Goal: Task Accomplishment & Management: Use online tool/utility

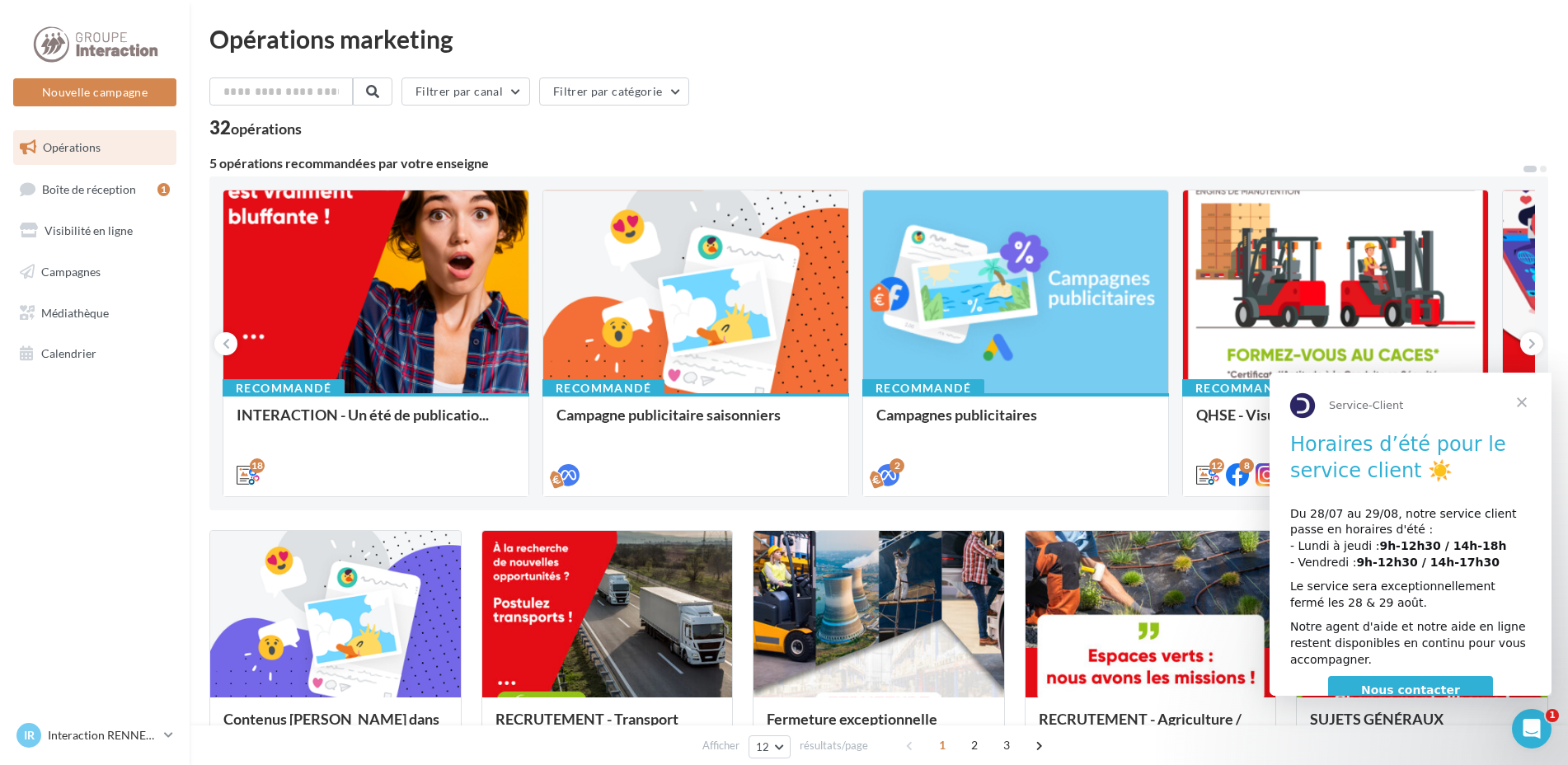
click at [1528, 398] on span "Fermer" at bounding box center [1522, 402] width 59 height 59
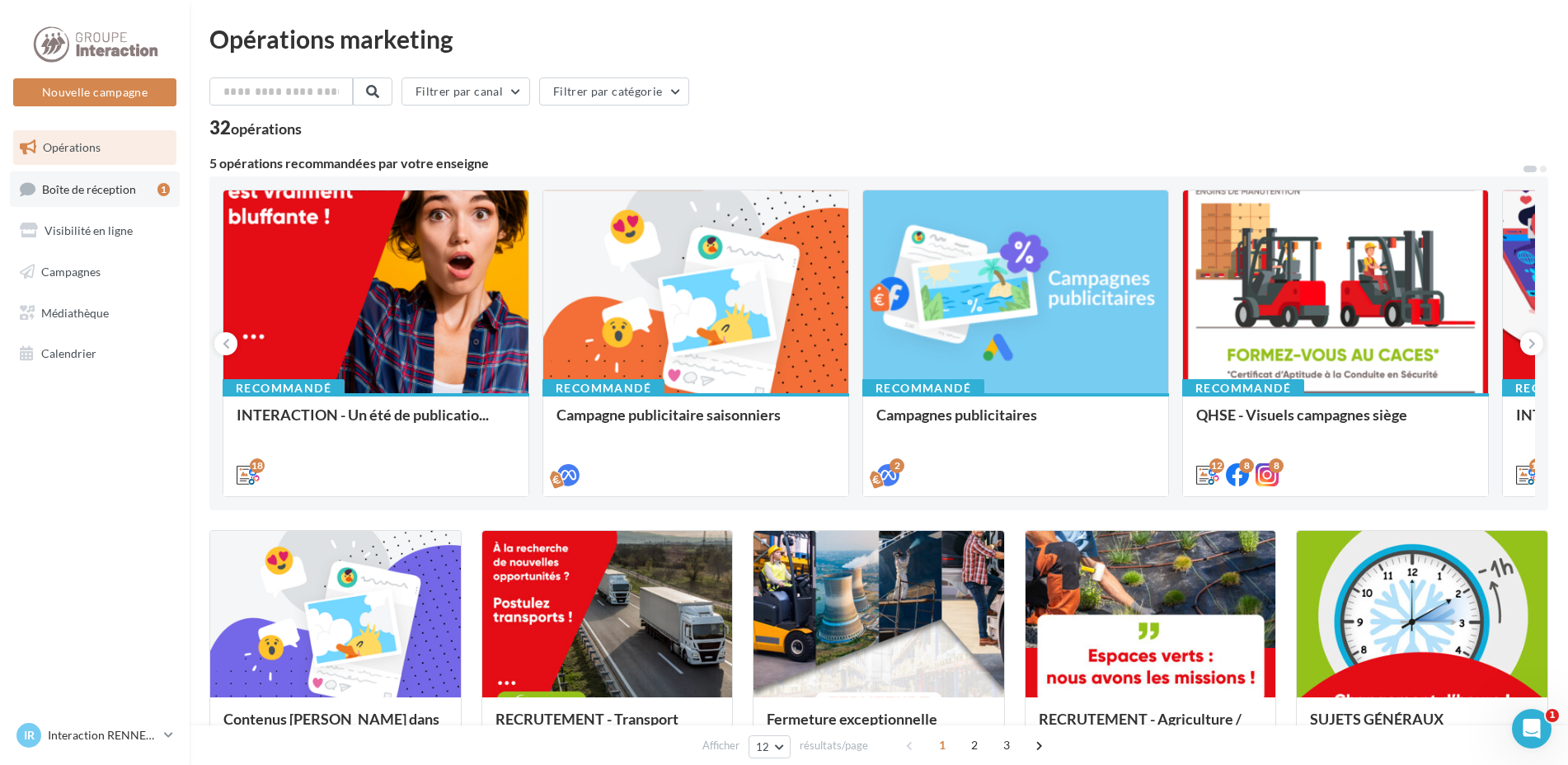
click at [116, 192] on span "Boîte de réception" at bounding box center [89, 189] width 94 height 14
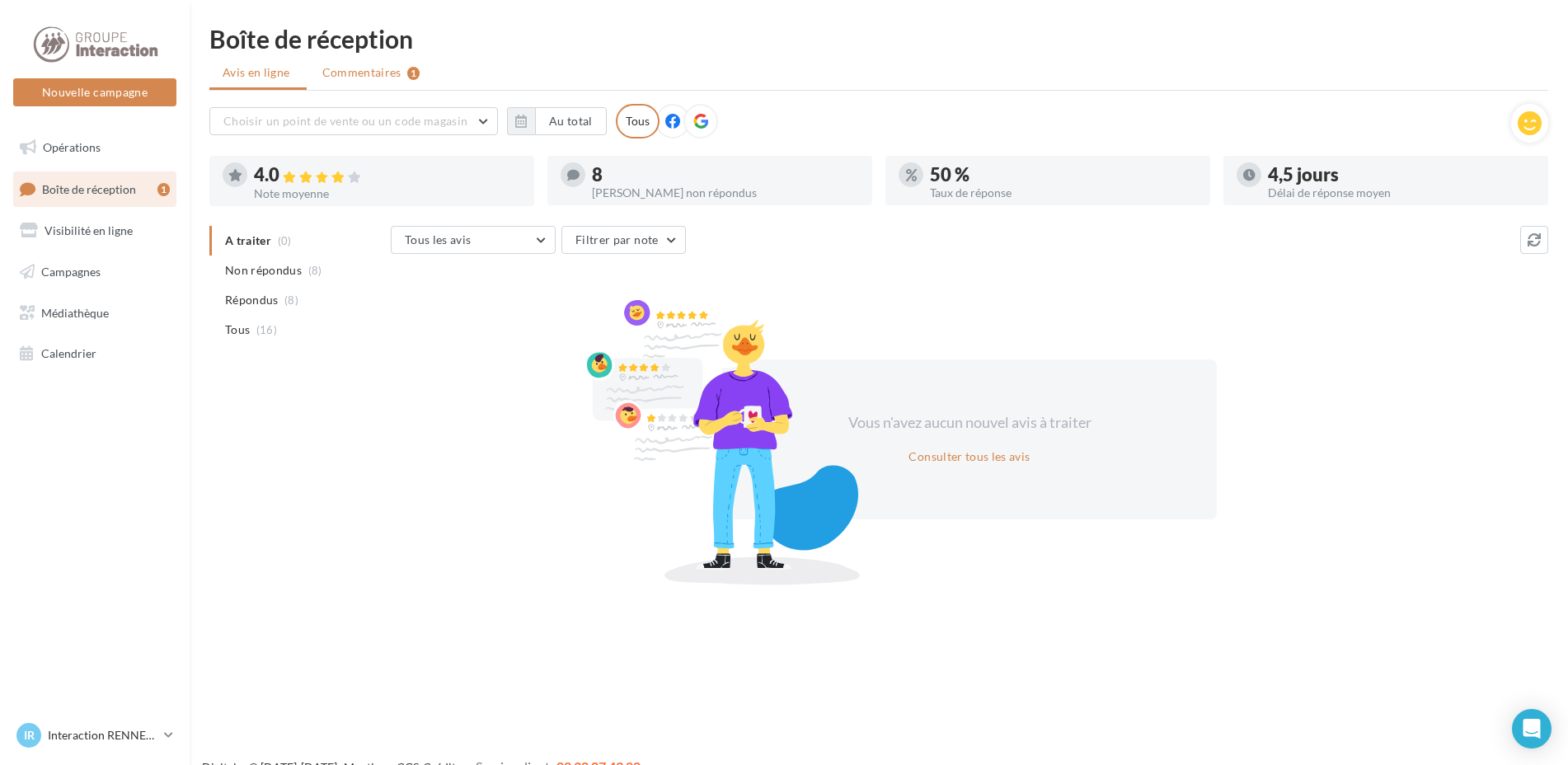
click at [366, 72] on span "Commentaires" at bounding box center [362, 72] width 79 height 17
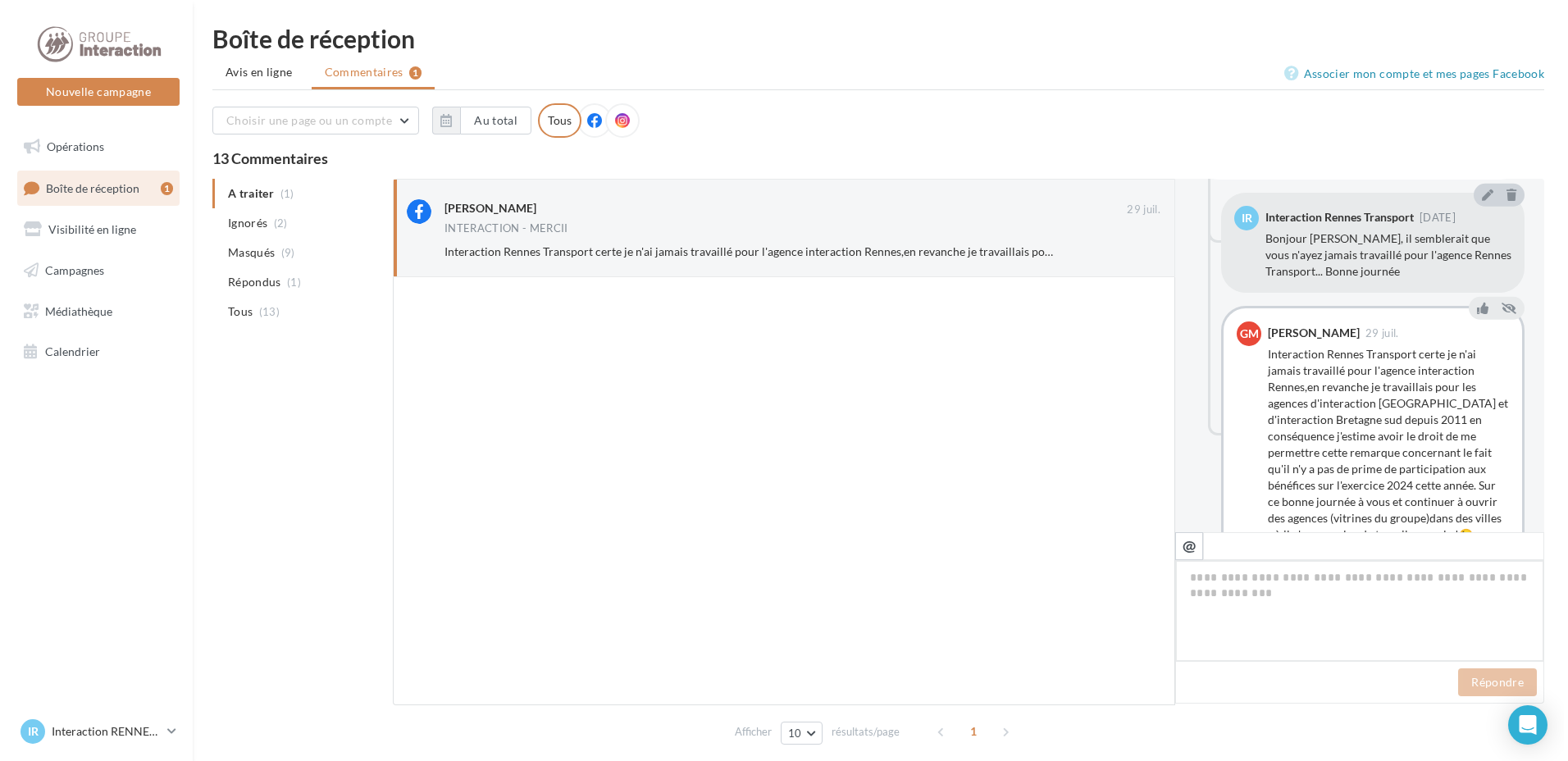
scroll to position [940, 0]
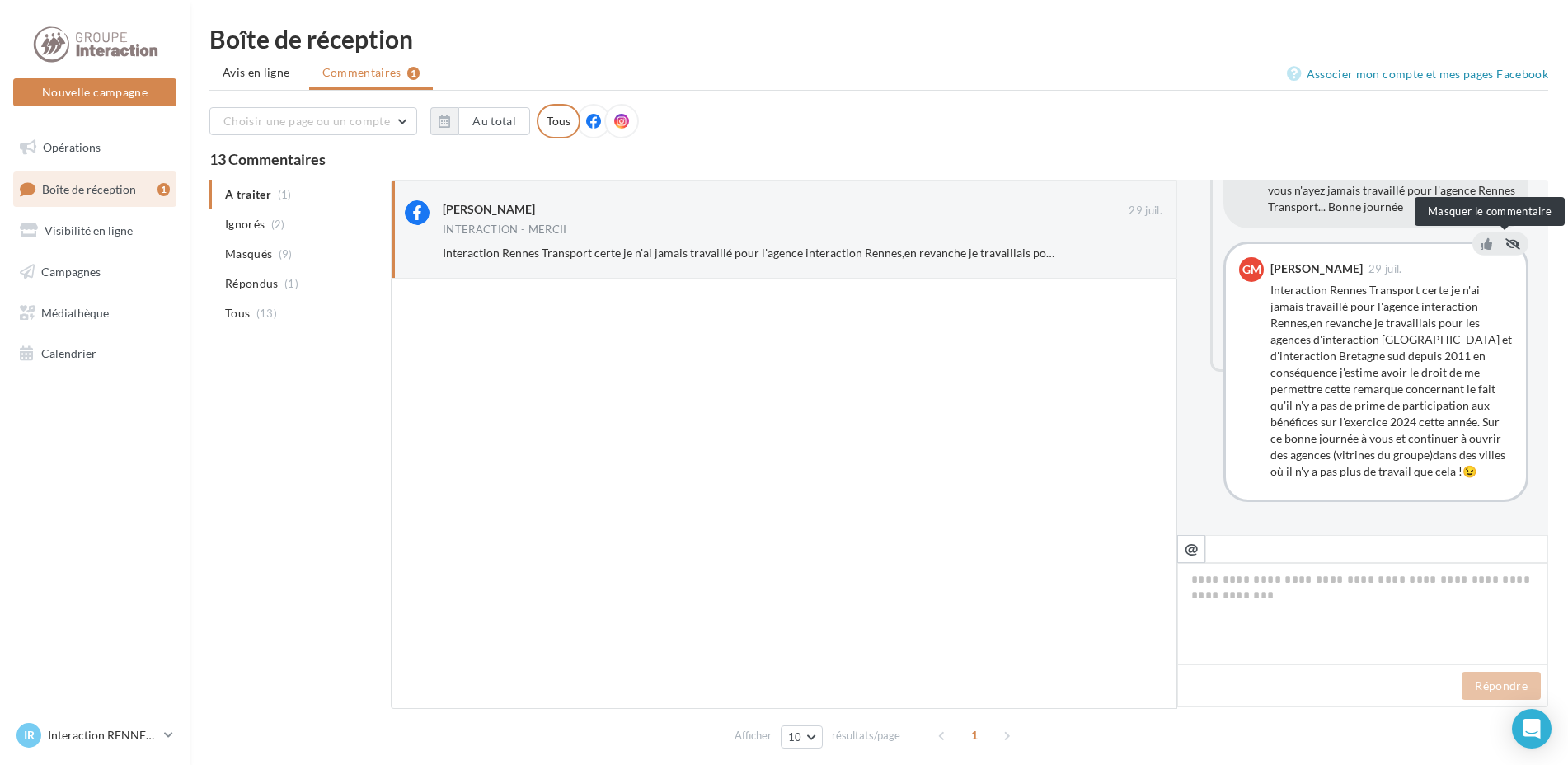
click at [1505, 244] on icon at bounding box center [1512, 243] width 15 height 11
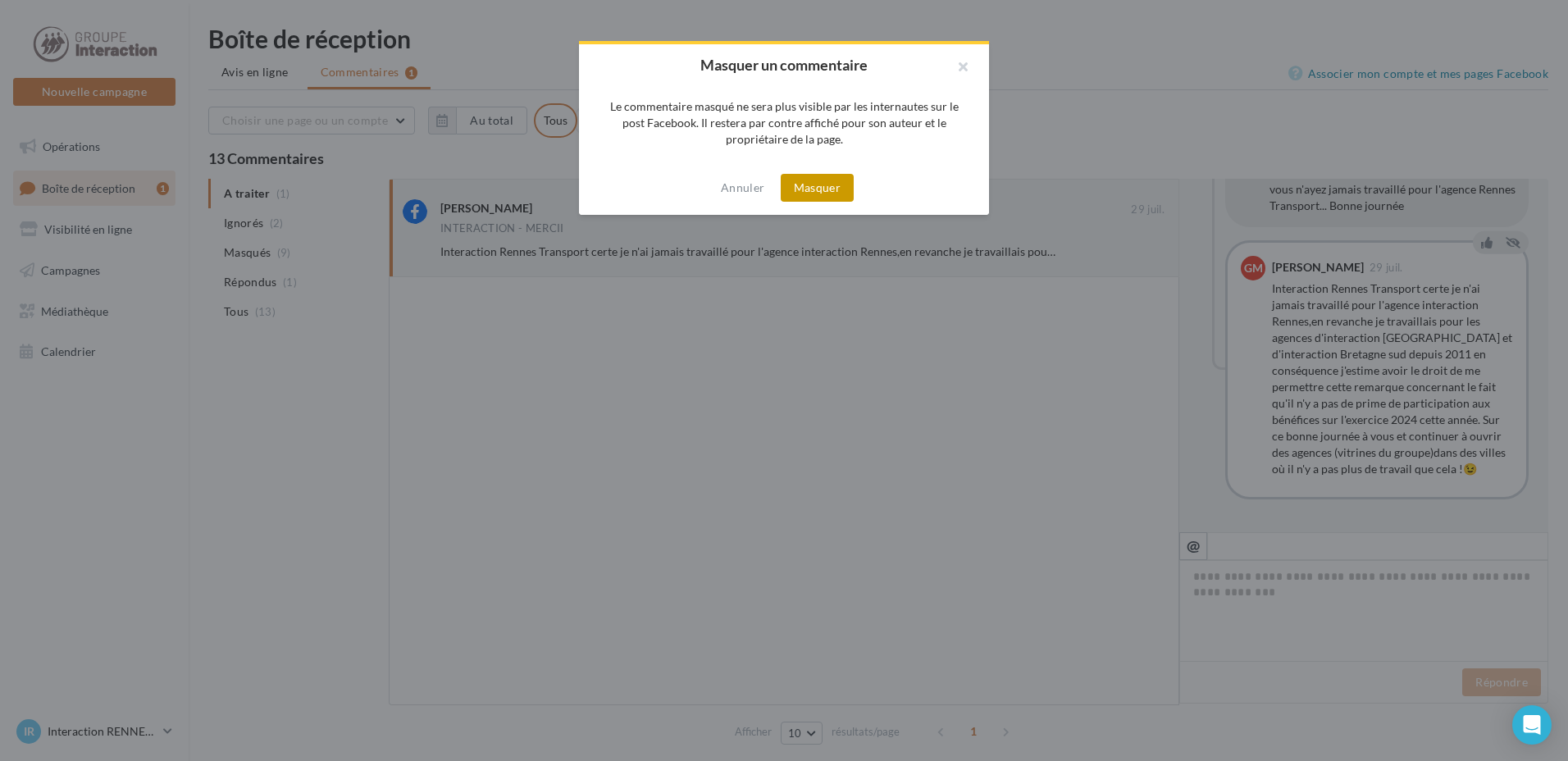
click at [814, 186] on button "Masquer" at bounding box center [817, 188] width 73 height 28
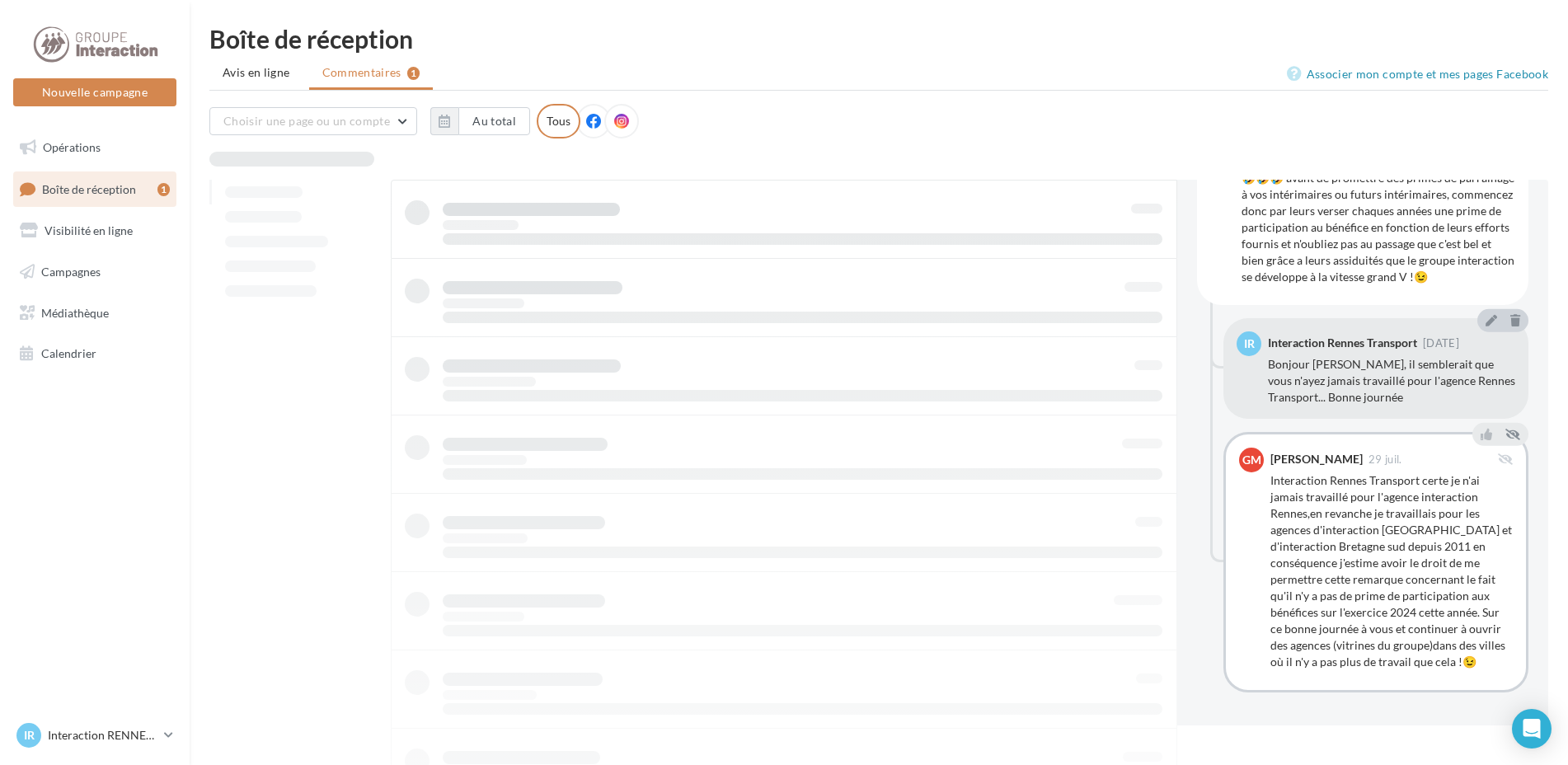
scroll to position [755, 0]
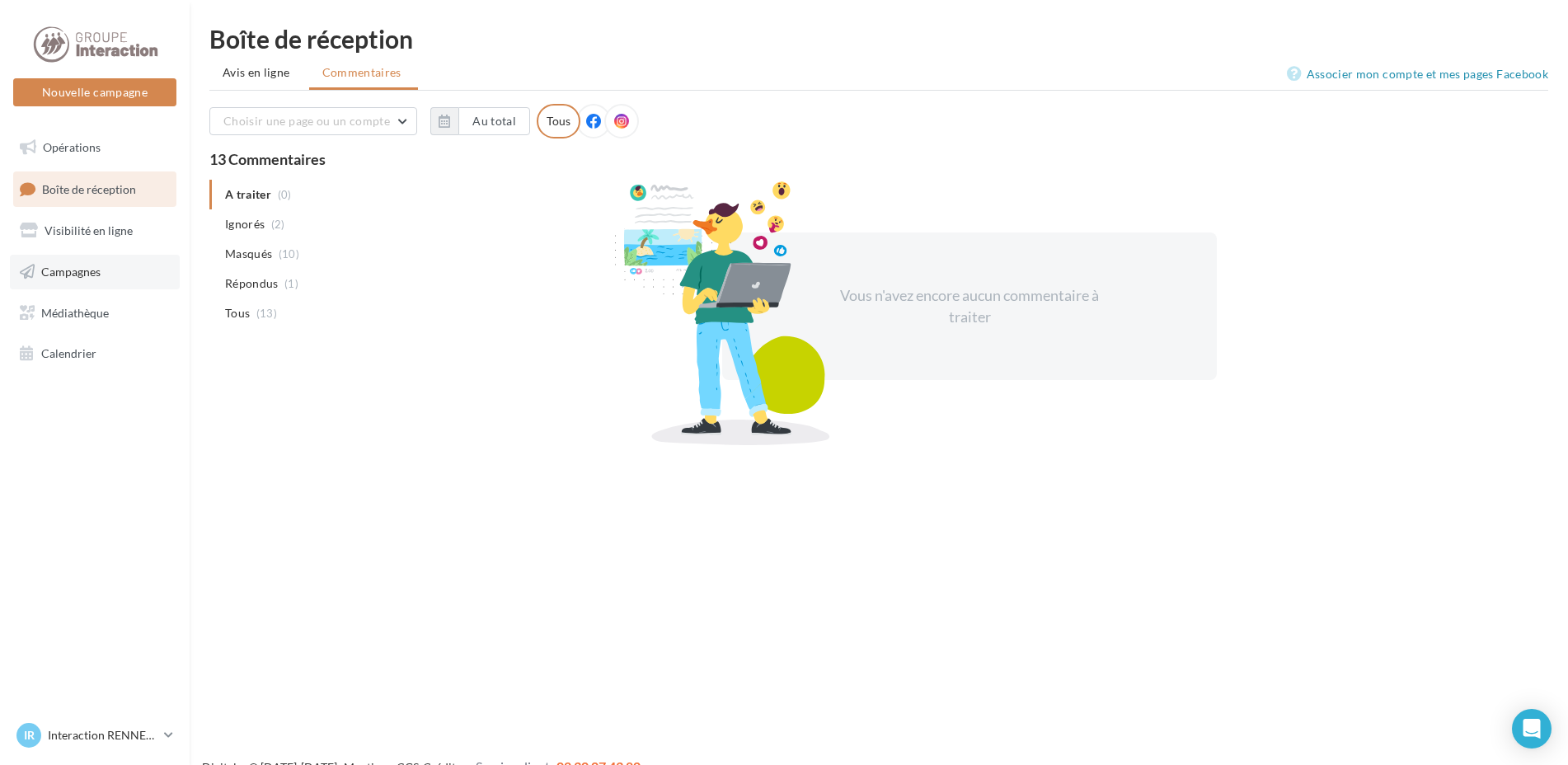
click at [46, 265] on span "Campagnes" at bounding box center [70, 271] width 59 height 14
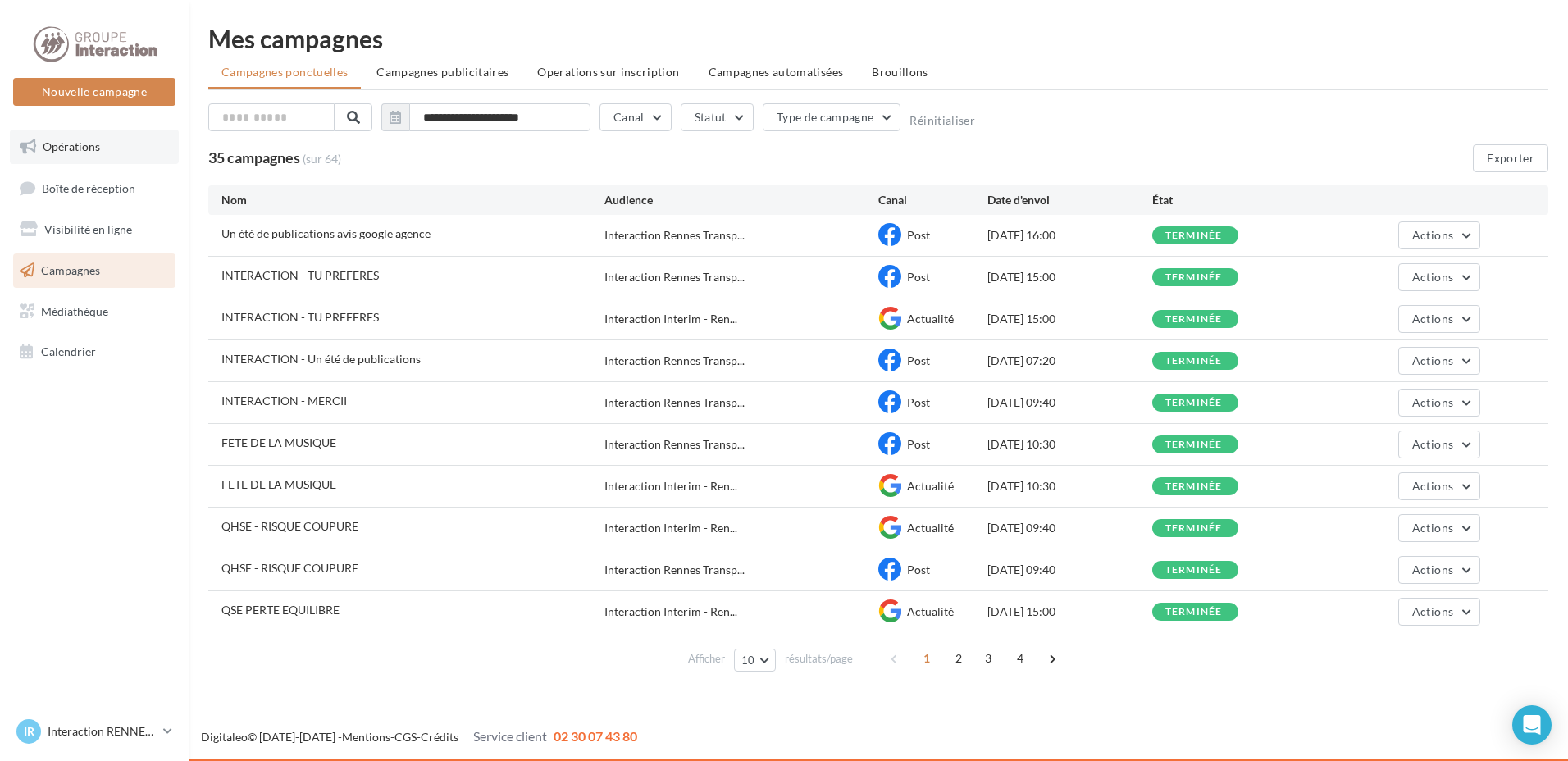
click at [96, 146] on span "Opérations" at bounding box center [71, 146] width 57 height 14
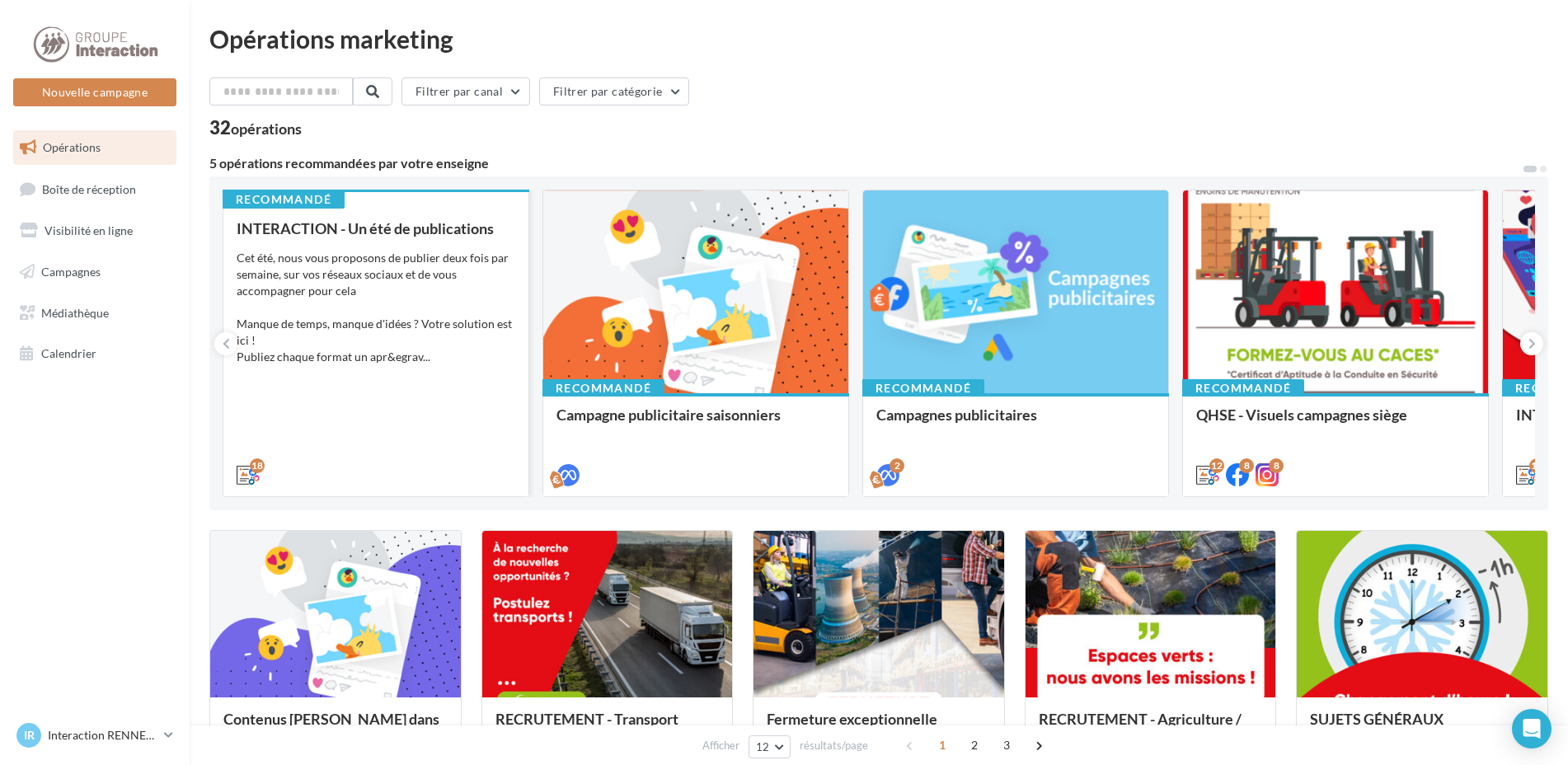
click at [430, 307] on div "Cet été, nous vous proposons de publier deux fois par semaine, sur vos réseaux …" at bounding box center [376, 307] width 278 height 116
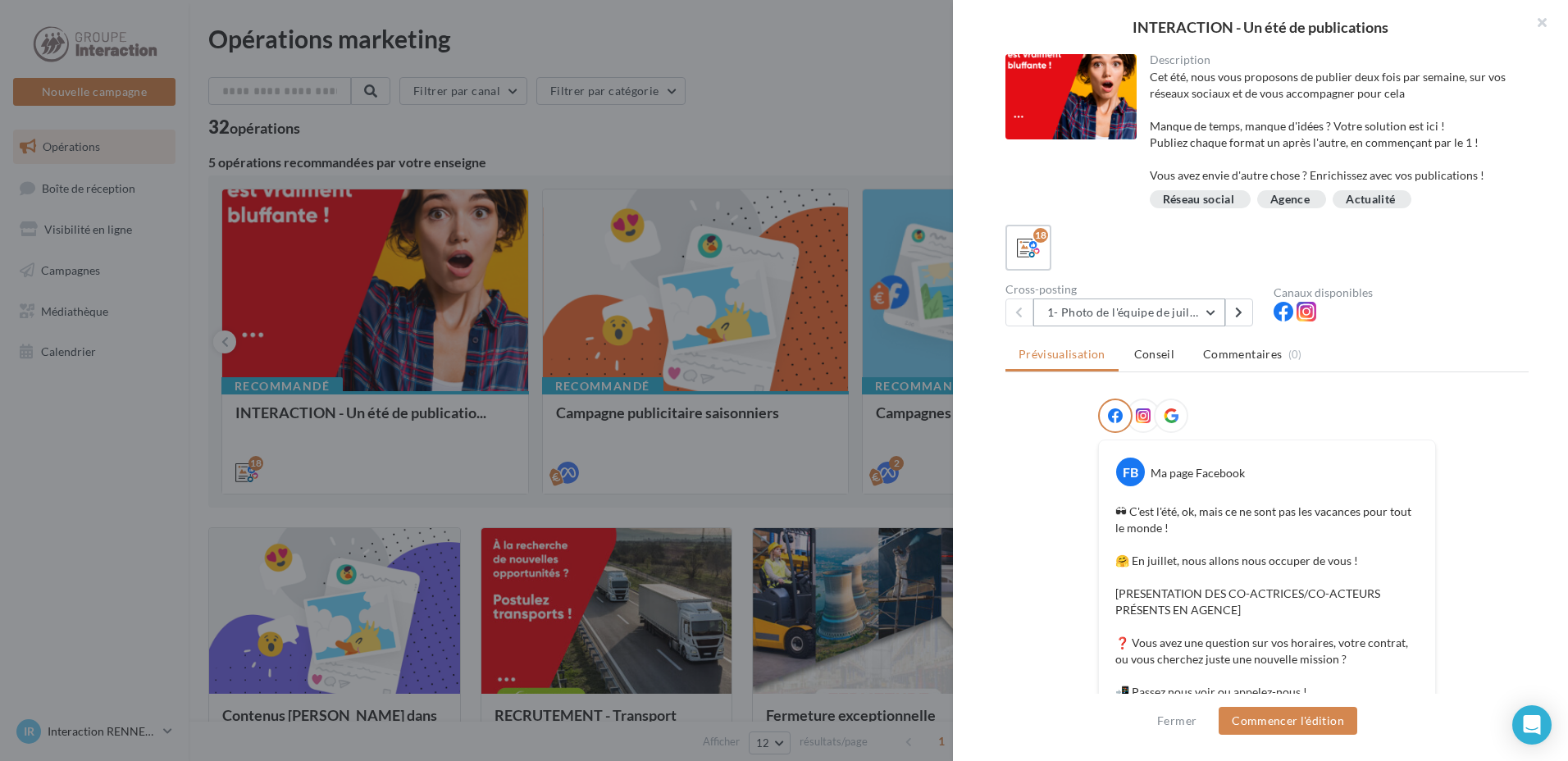
click at [1120, 306] on button "1- Photo de l'équipe de juillet" at bounding box center [1130, 312] width 192 height 28
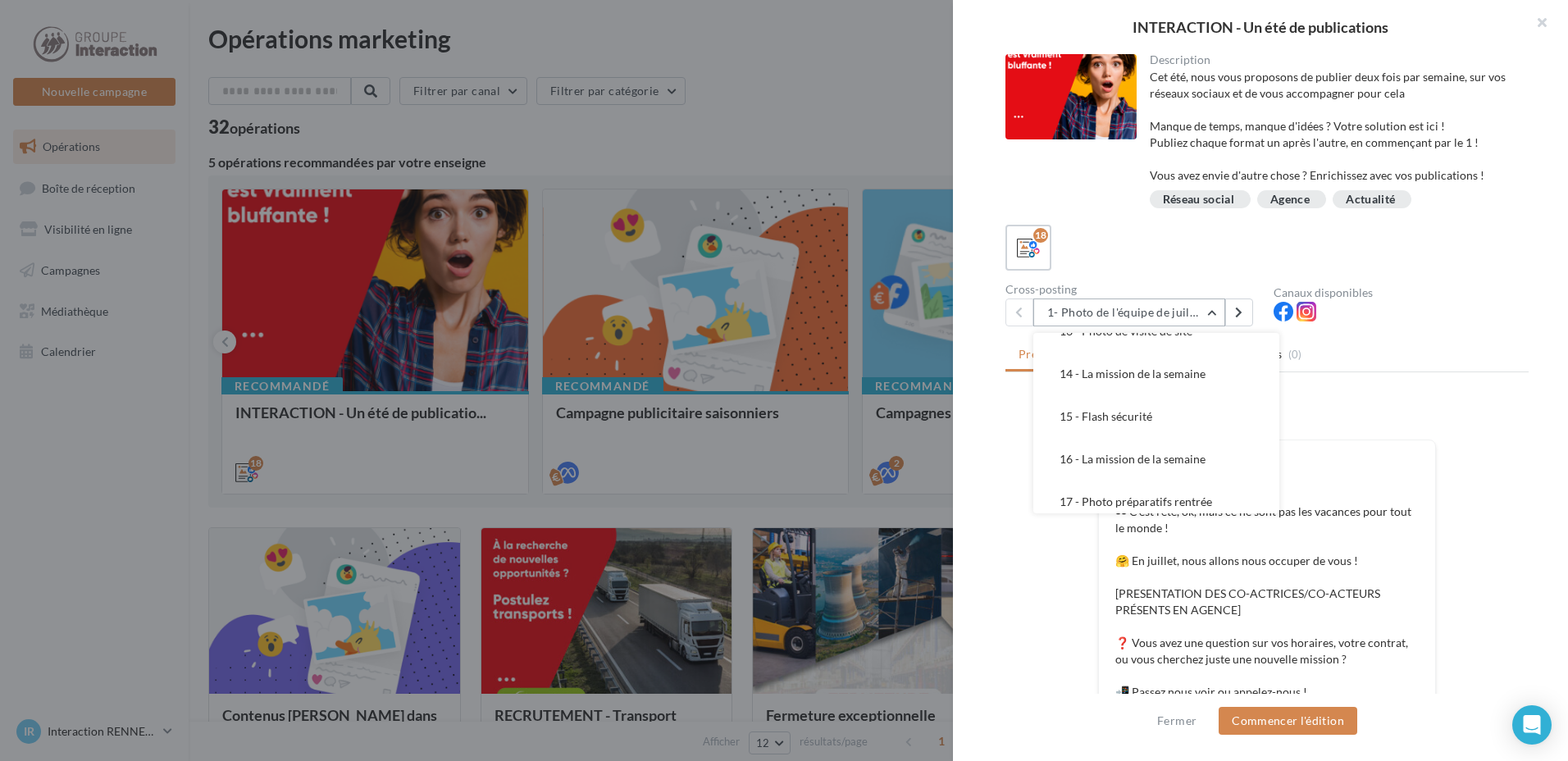
scroll to position [543, 0]
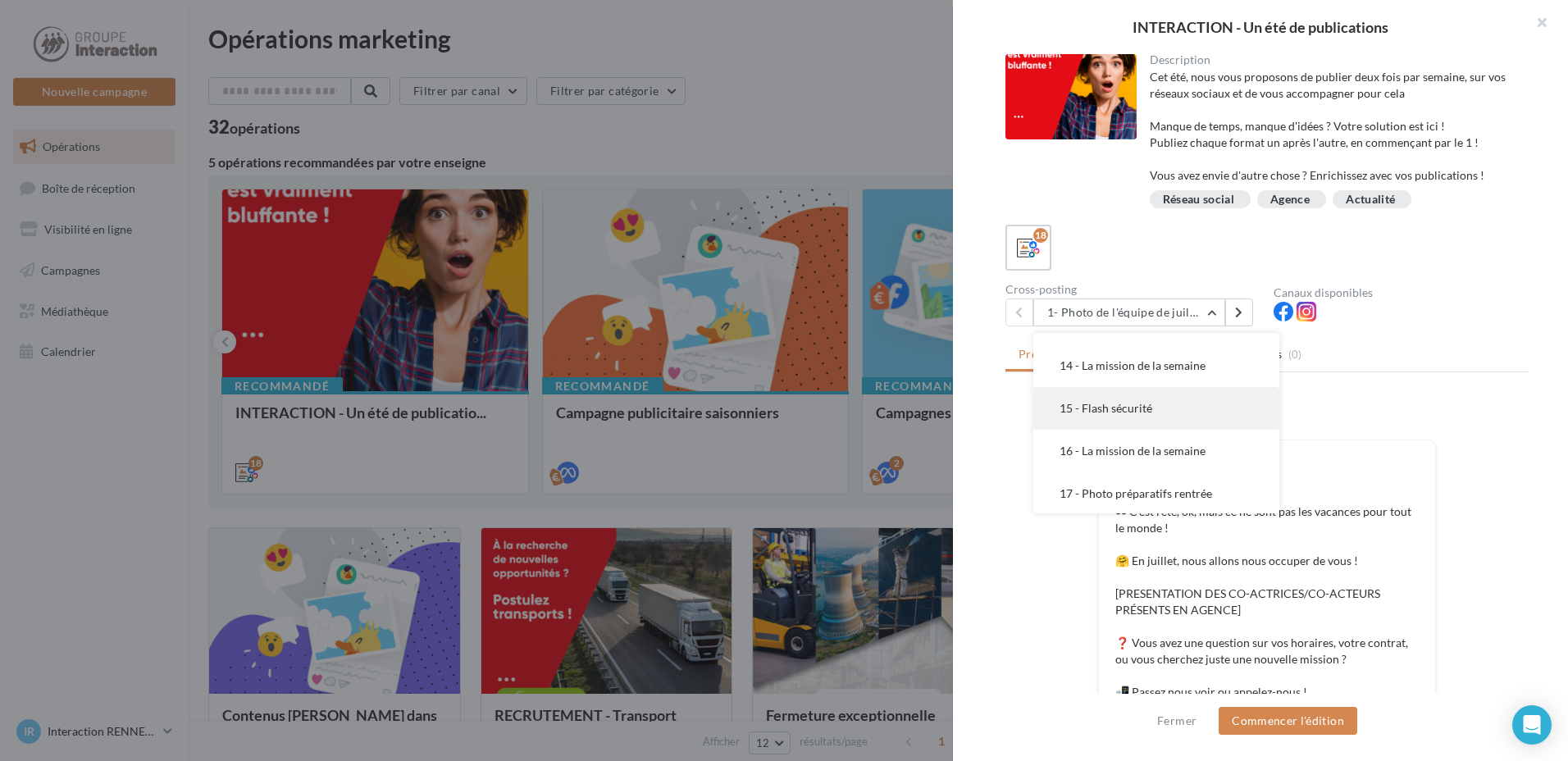
click at [1155, 407] on button "15 - Flash sécurité" at bounding box center [1156, 408] width 246 height 42
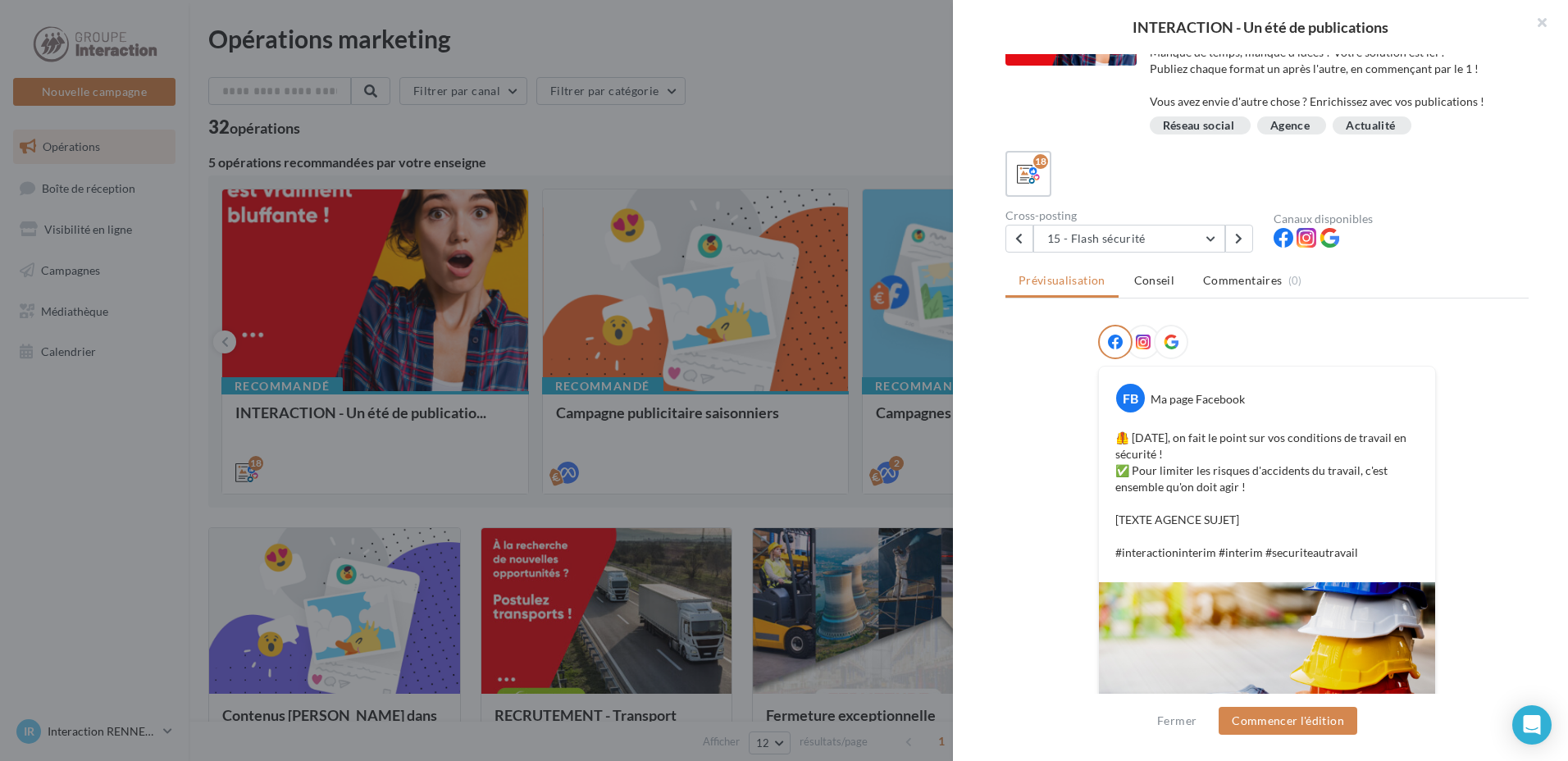
scroll to position [156, 0]
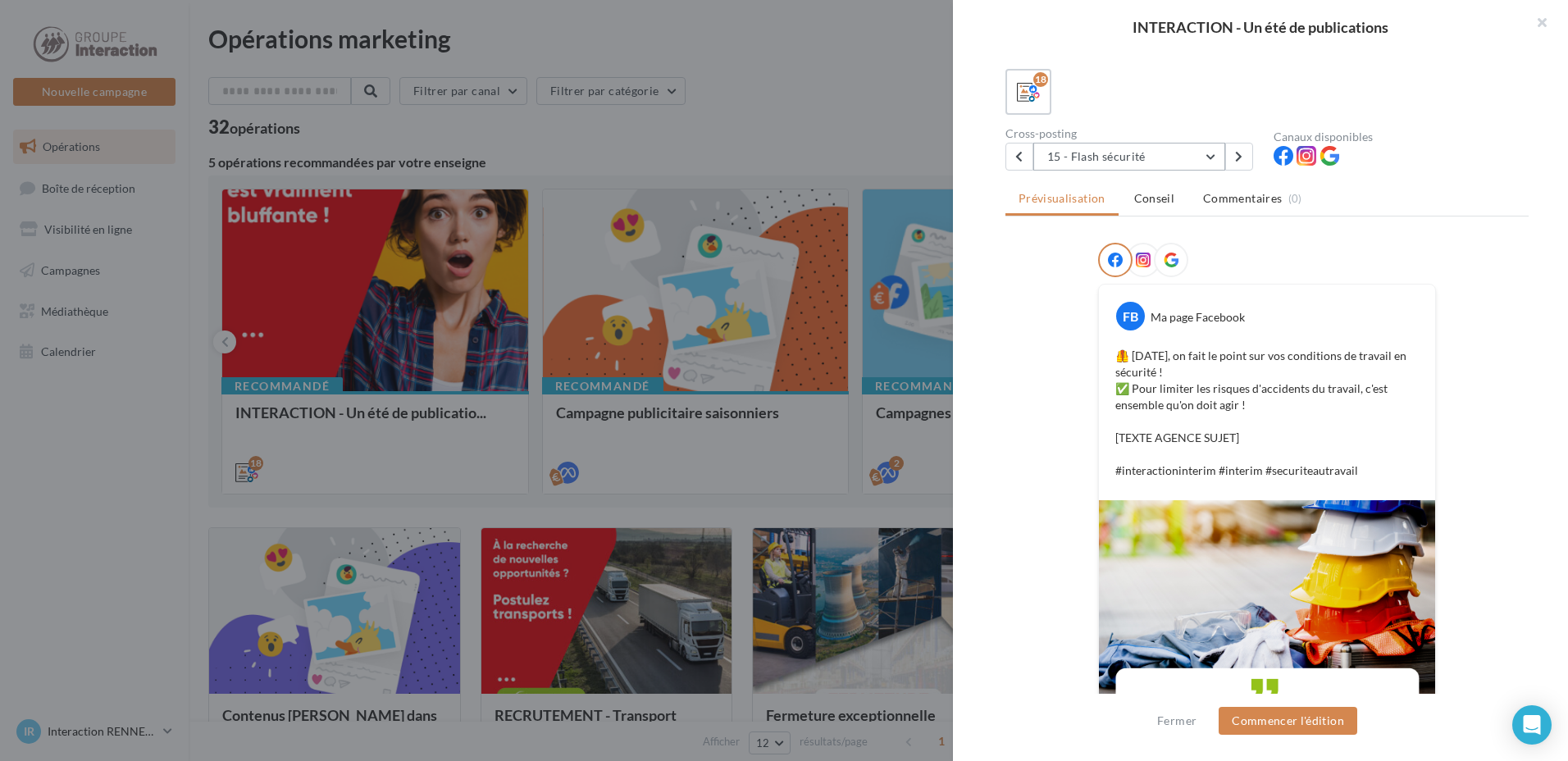
click at [1126, 154] on button "15 - Flash sécurité" at bounding box center [1130, 157] width 192 height 28
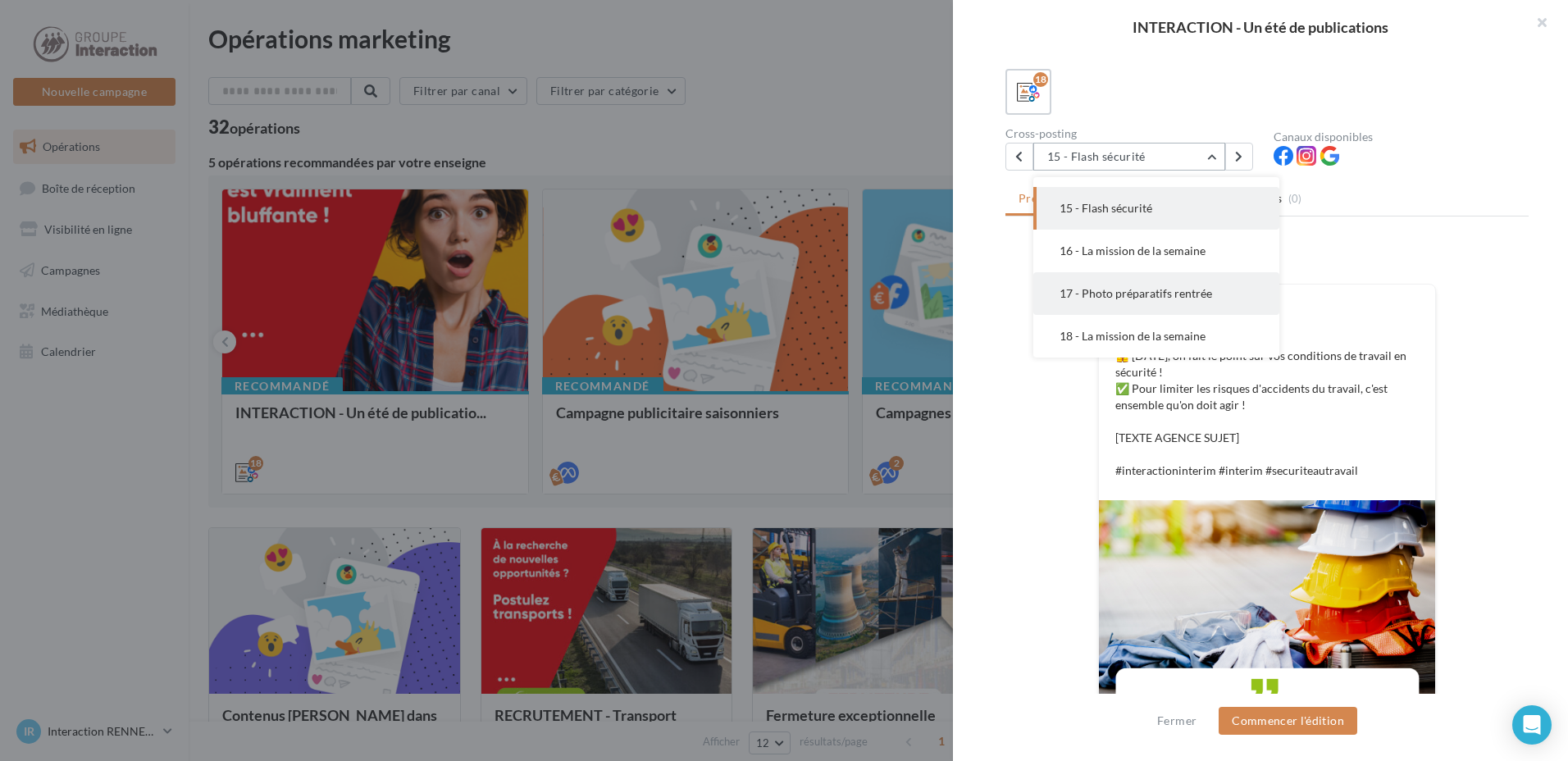
scroll to position [238, 0]
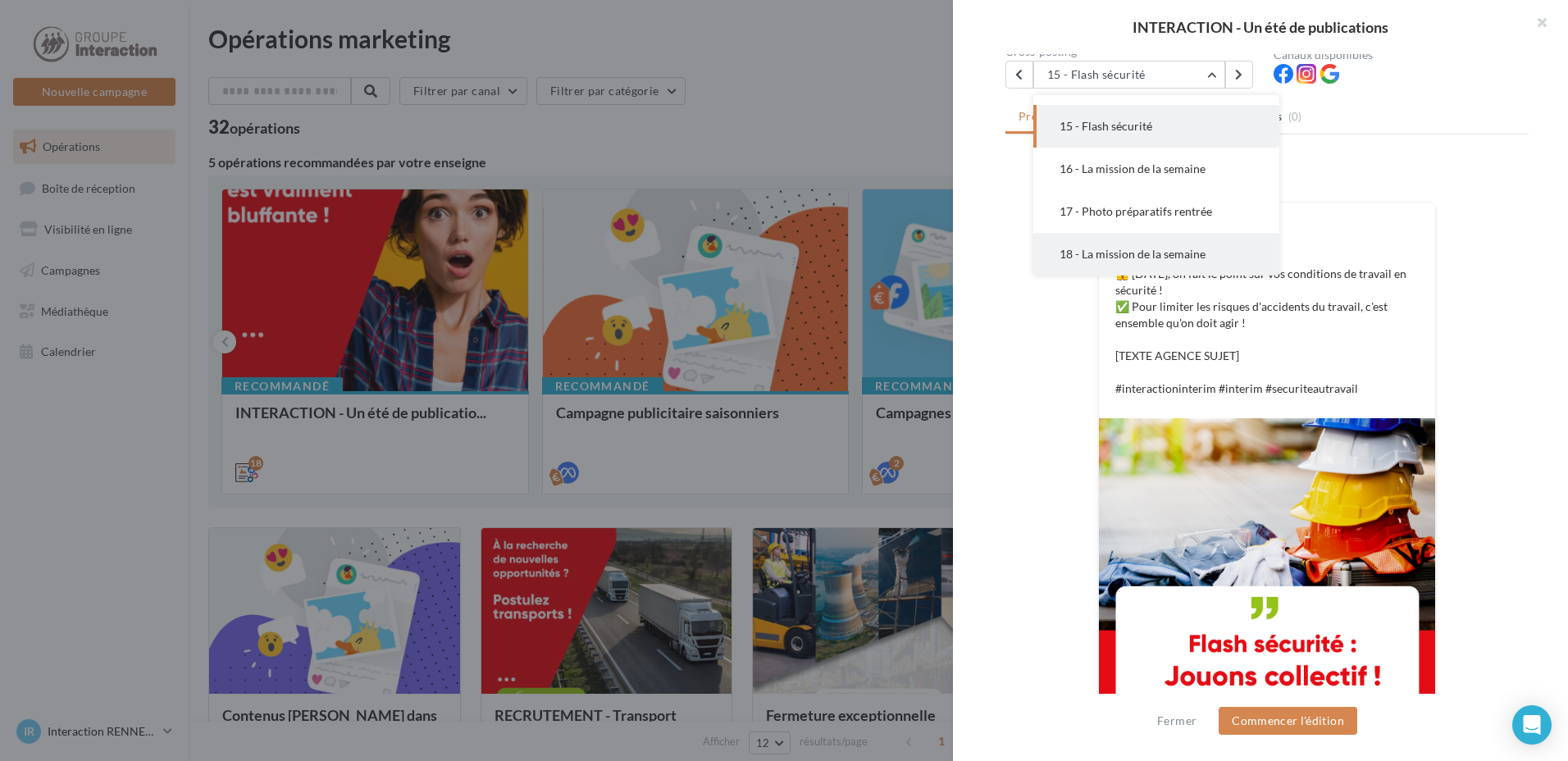
click at [1104, 266] on button "18 - La mission de la semaine" at bounding box center [1156, 253] width 246 height 42
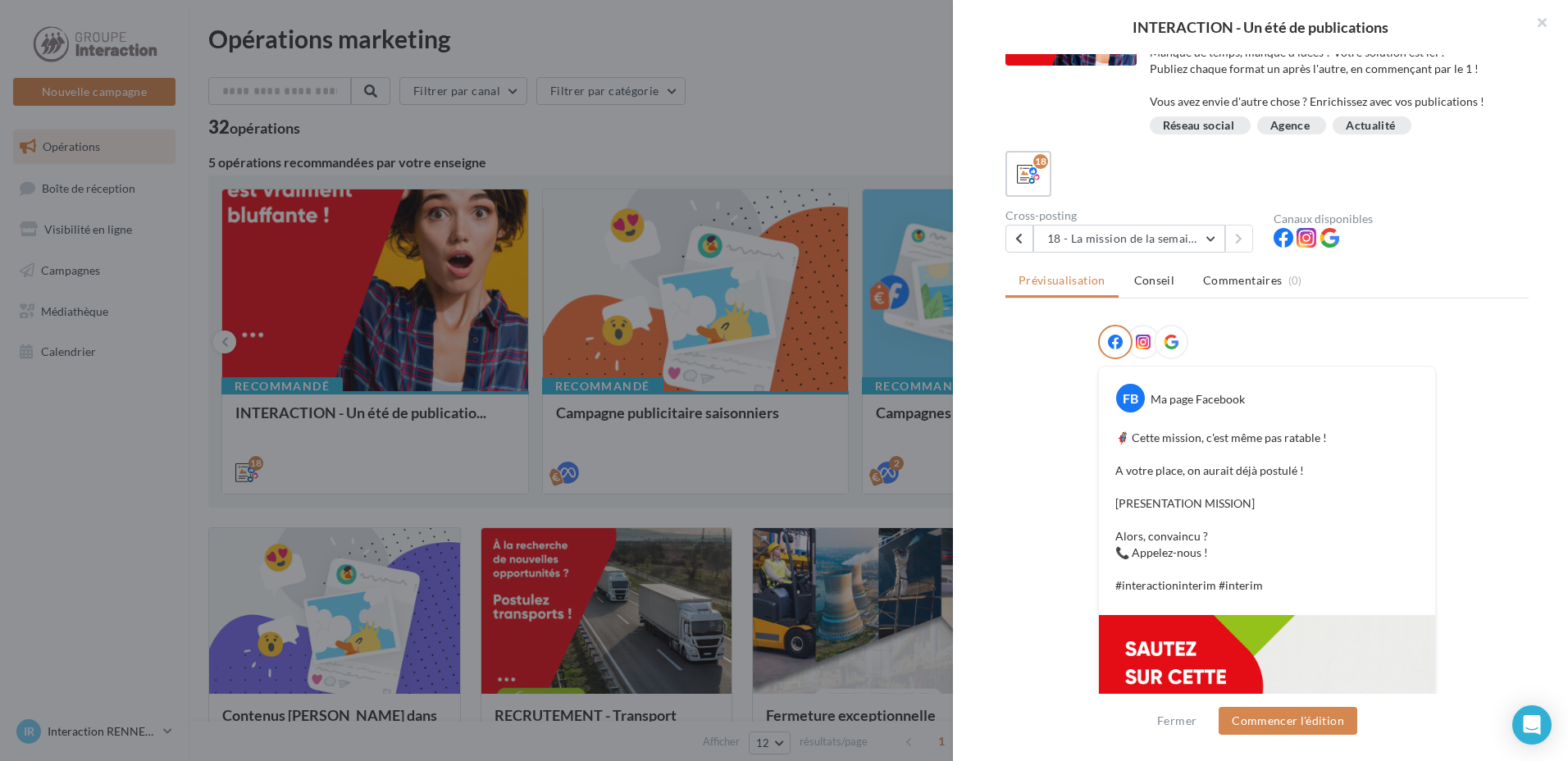
scroll to position [0, 0]
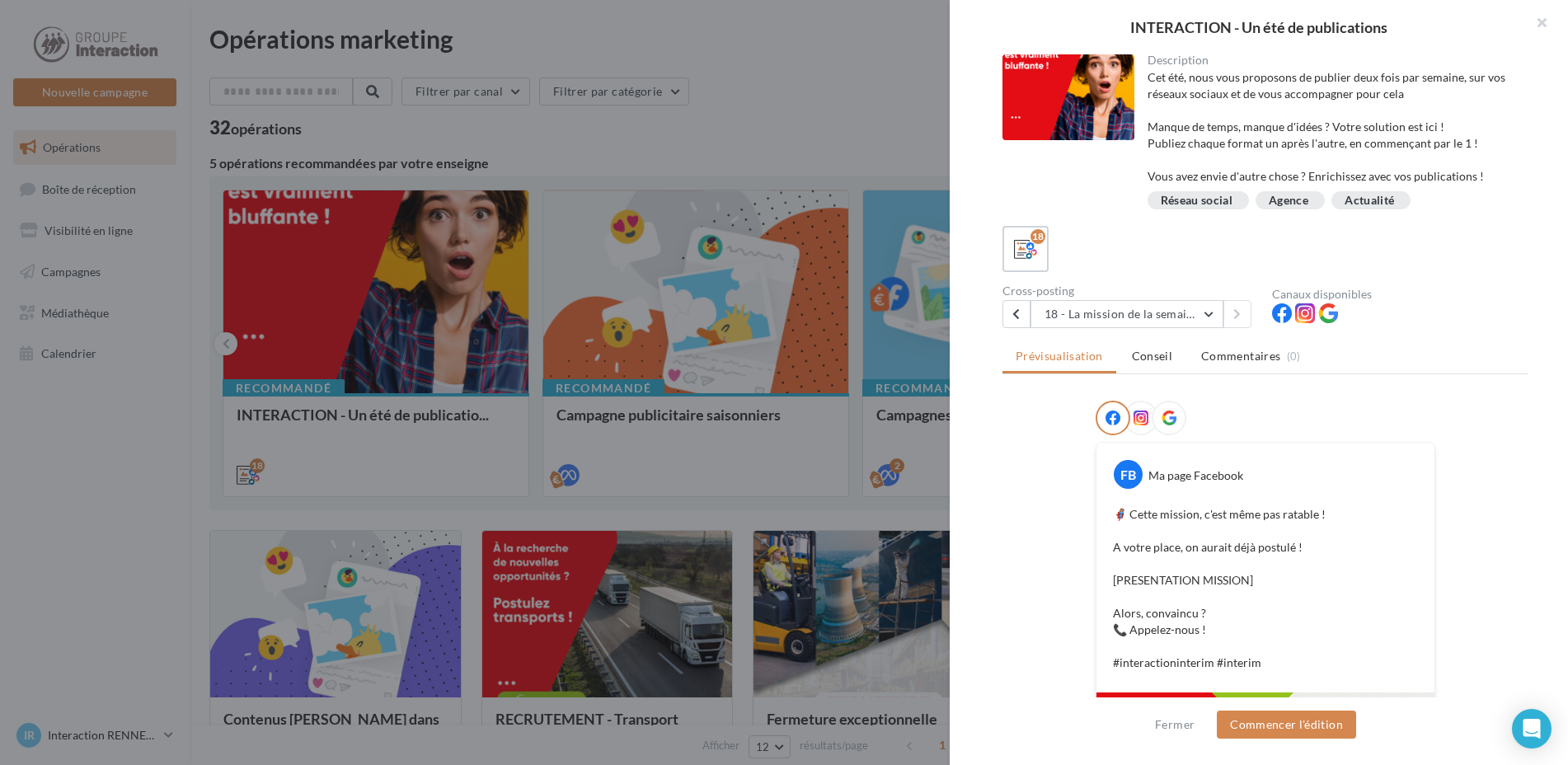
click at [39, 494] on div at bounding box center [784, 382] width 1568 height 765
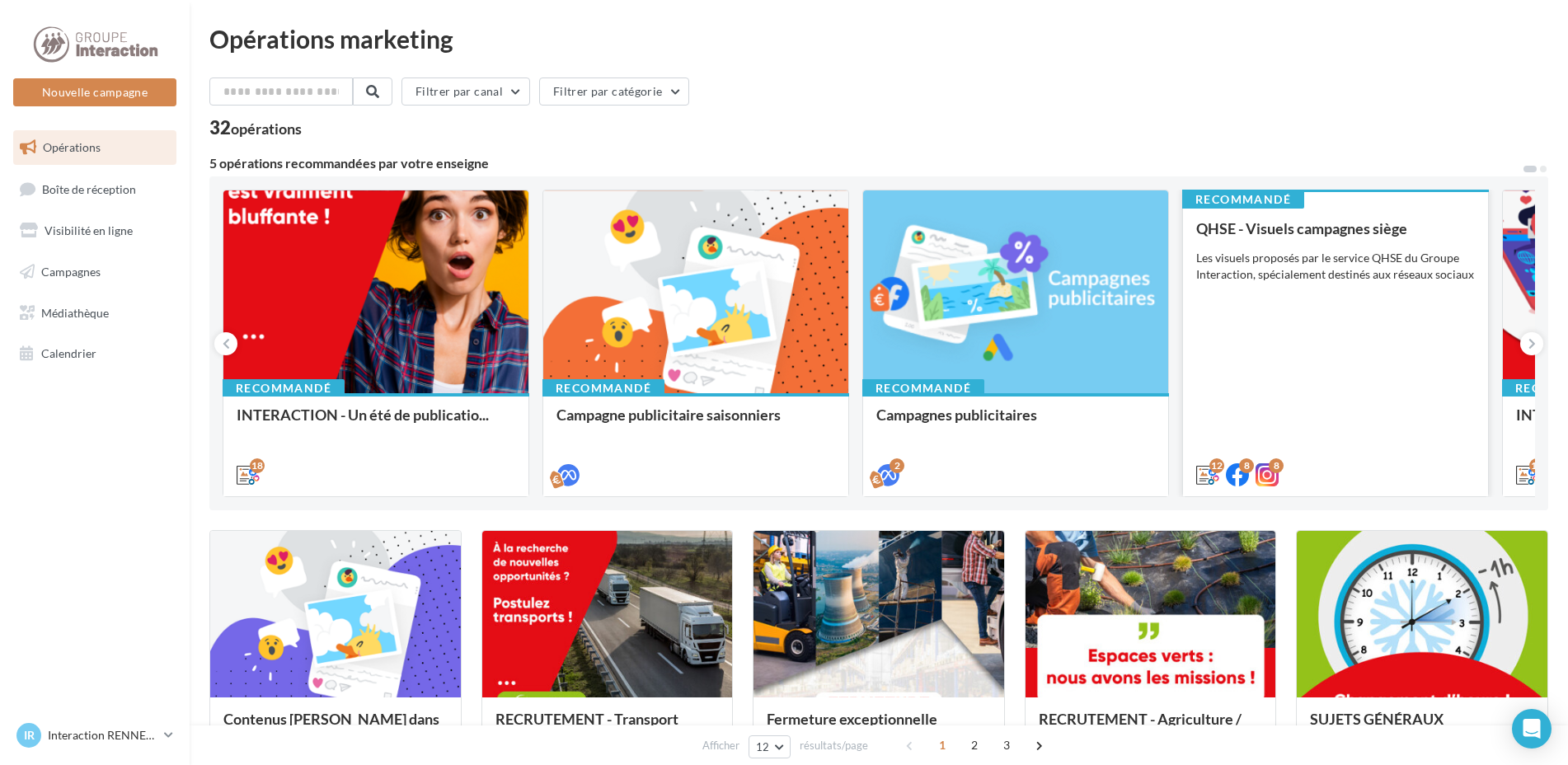
click at [1425, 321] on div "QHSE - Visuels campagnes siège Les visuels proposés par le service QHSE du Grou…" at bounding box center [1336, 350] width 278 height 262
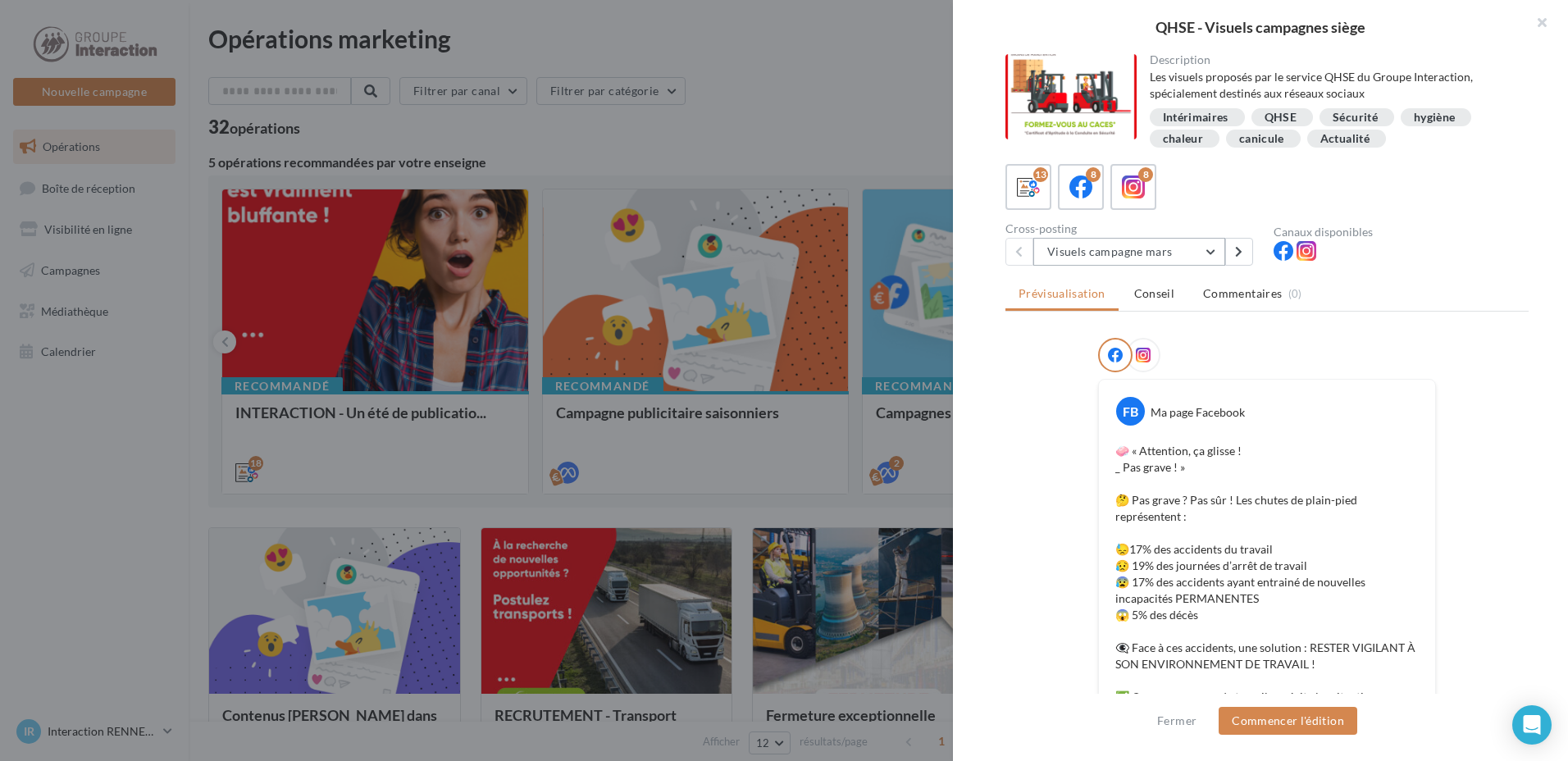
click at [1173, 249] on button "Visuels campagne mars" at bounding box center [1130, 252] width 192 height 28
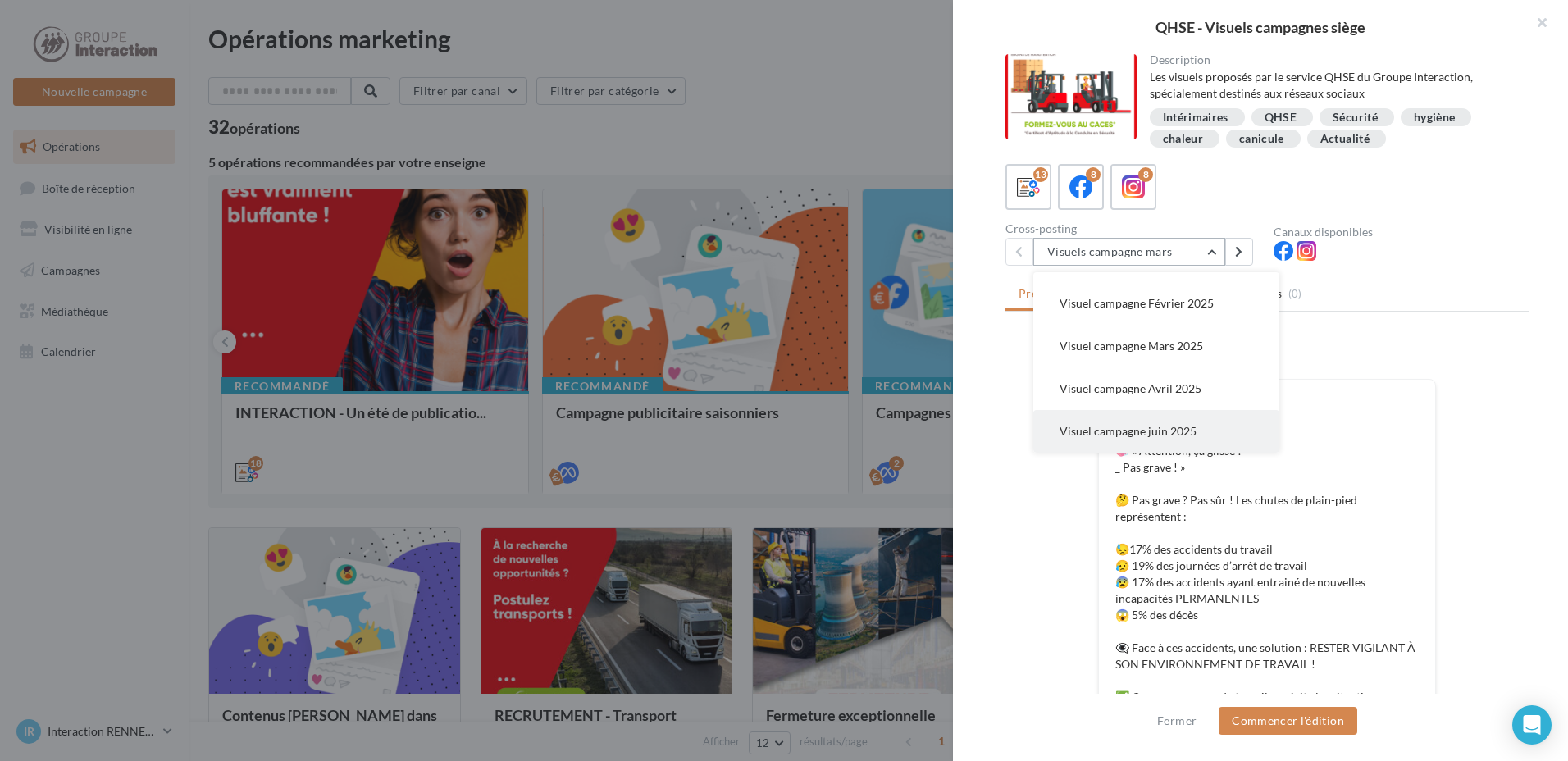
scroll to position [82, 0]
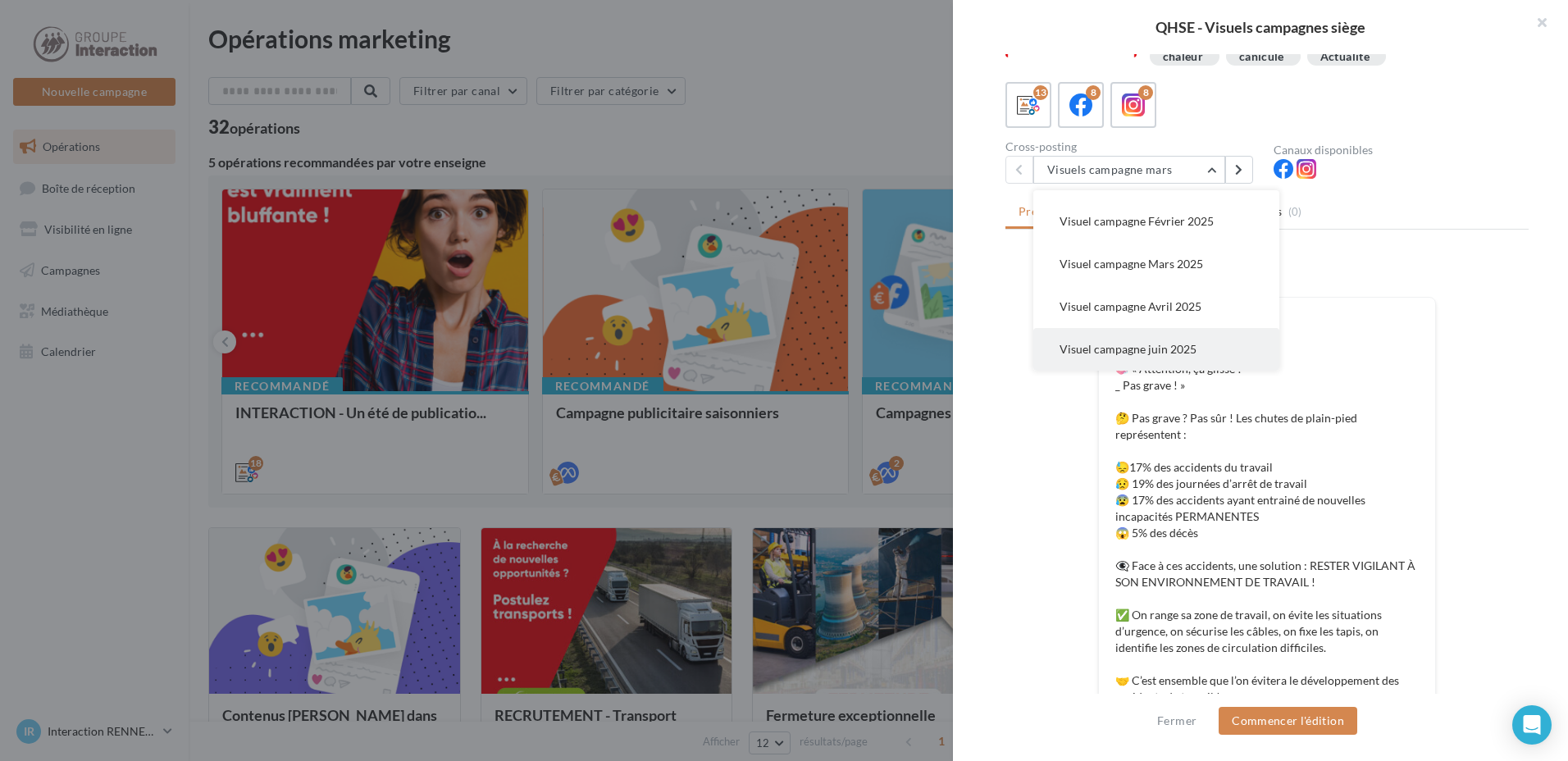
click at [1117, 348] on span "Visuel campagne juin 2025" at bounding box center [1128, 349] width 137 height 14
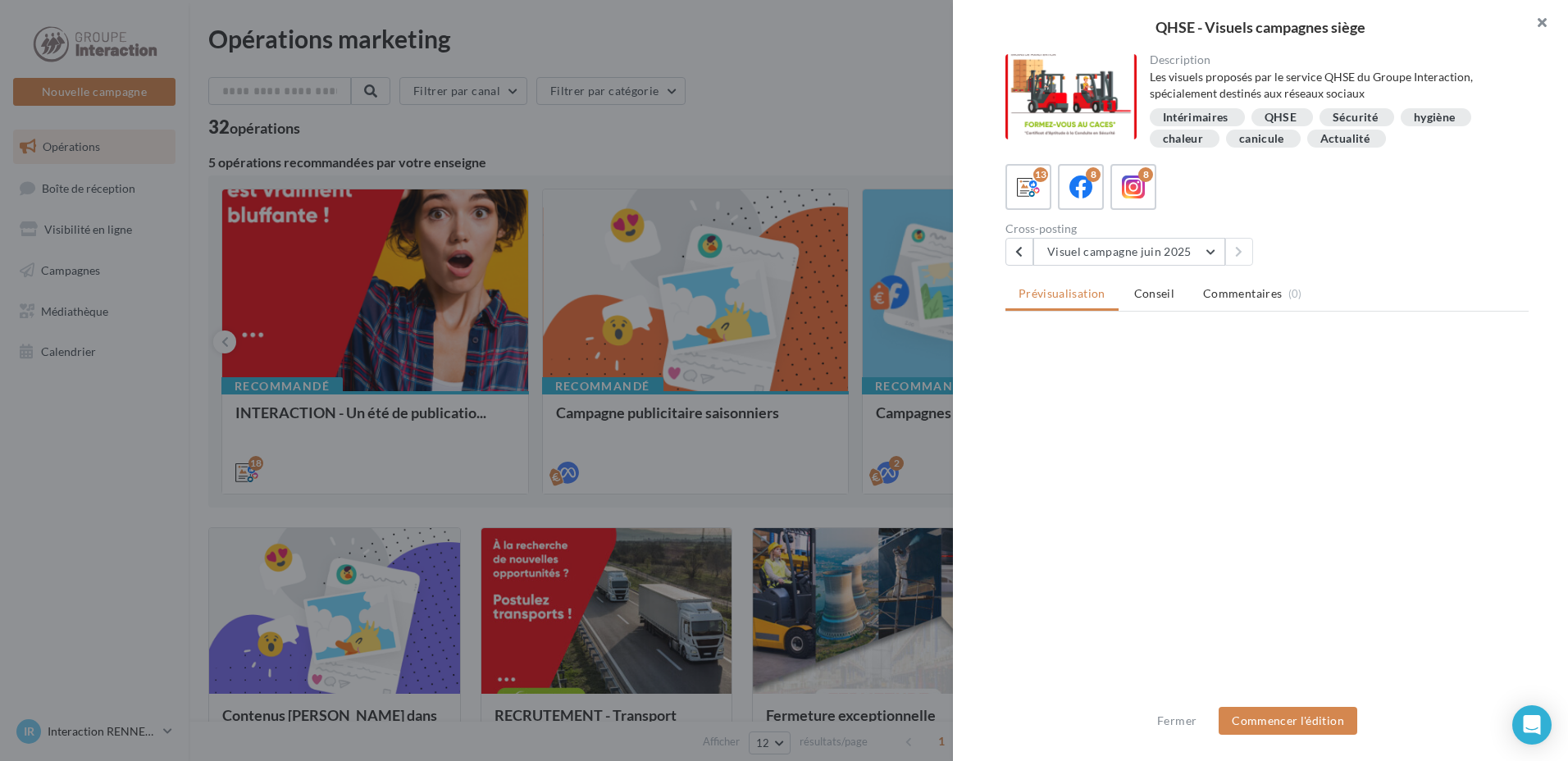
click at [1546, 22] on button "button" at bounding box center [1535, 24] width 66 height 49
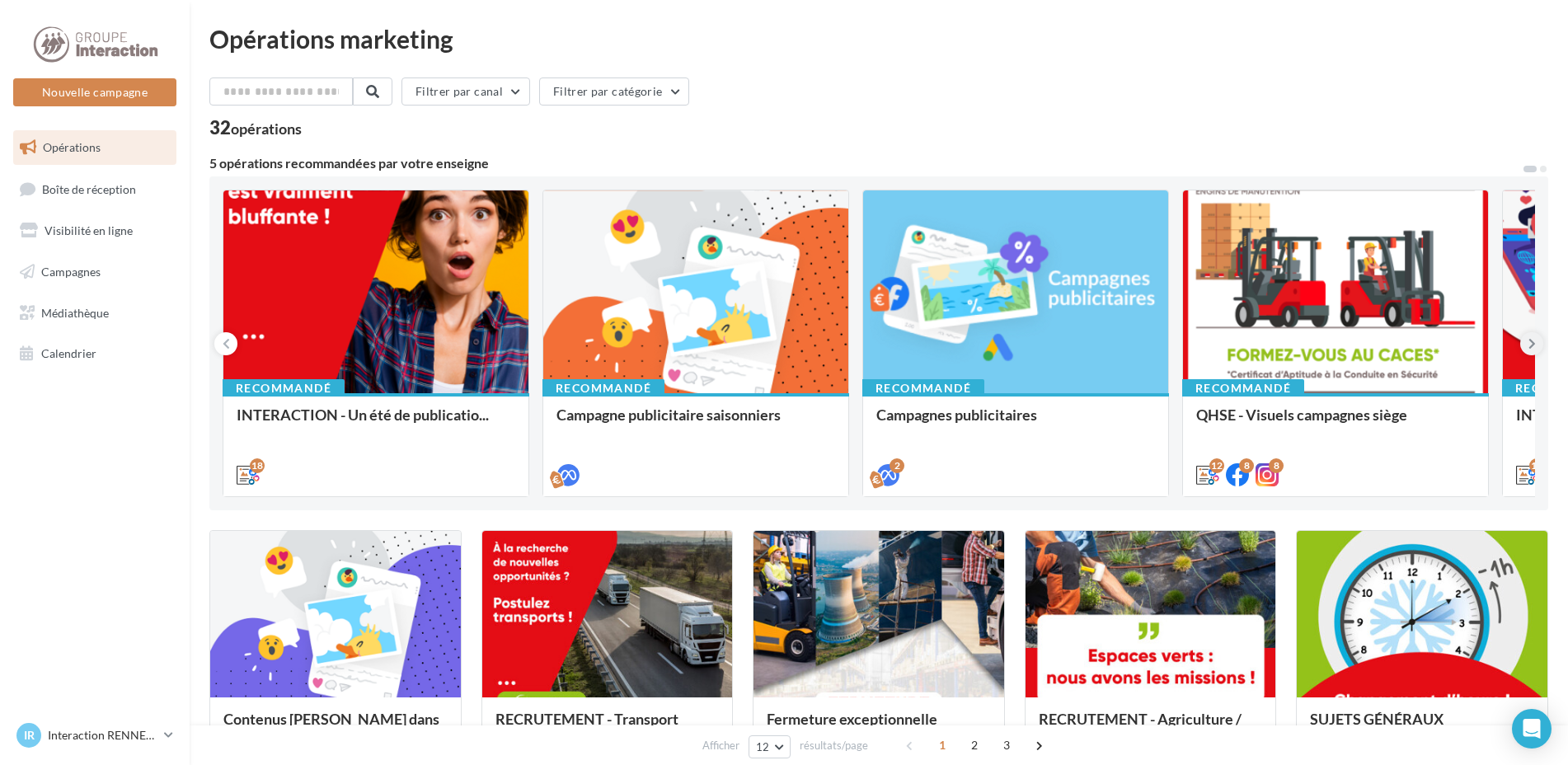
click at [1535, 338] on icon at bounding box center [1532, 343] width 8 height 17
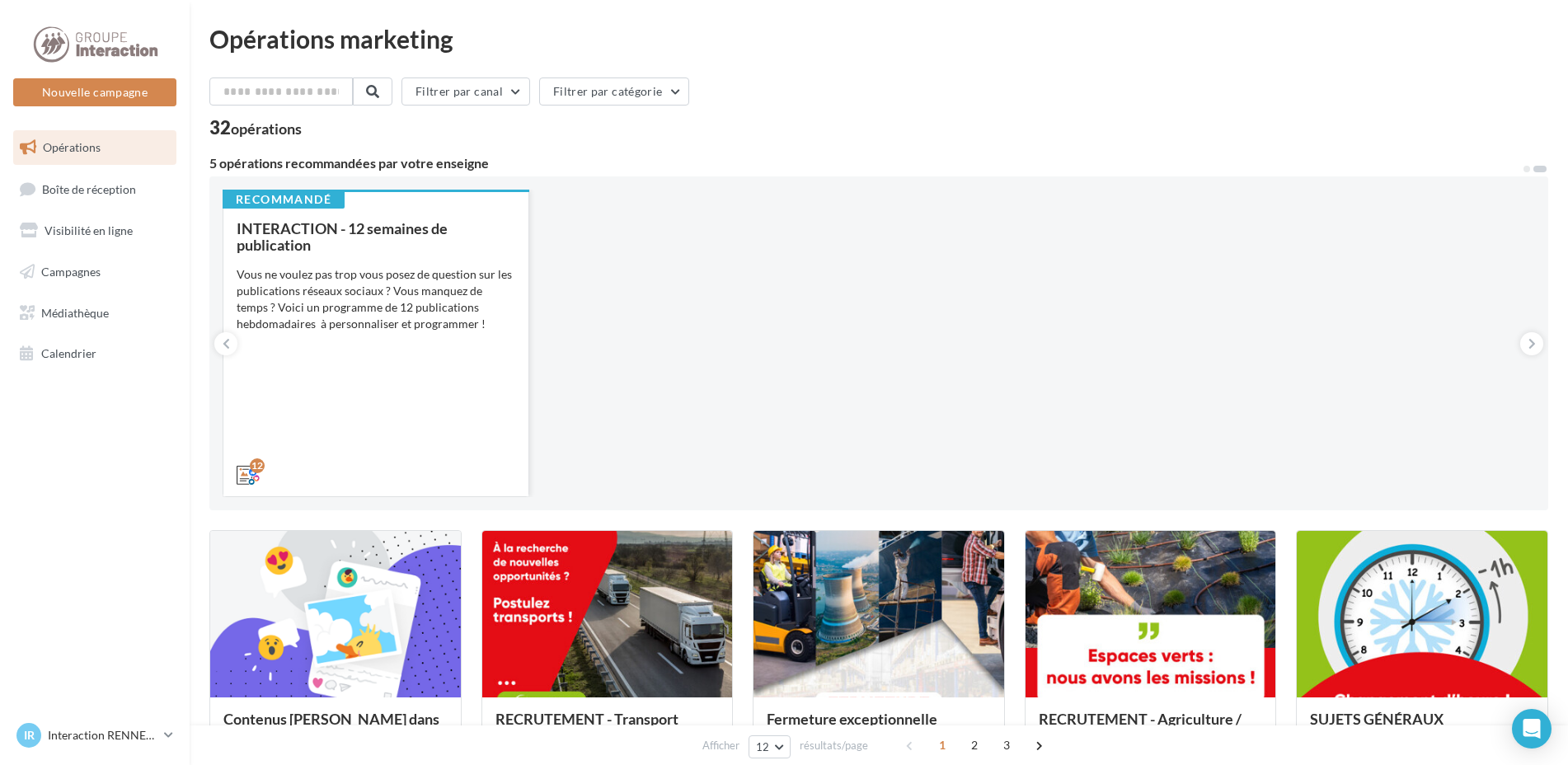
click at [404, 339] on div "INTERACTION - 12 semaines de publication Vous ne voulez pas trop vous posez de …" at bounding box center [376, 350] width 278 height 262
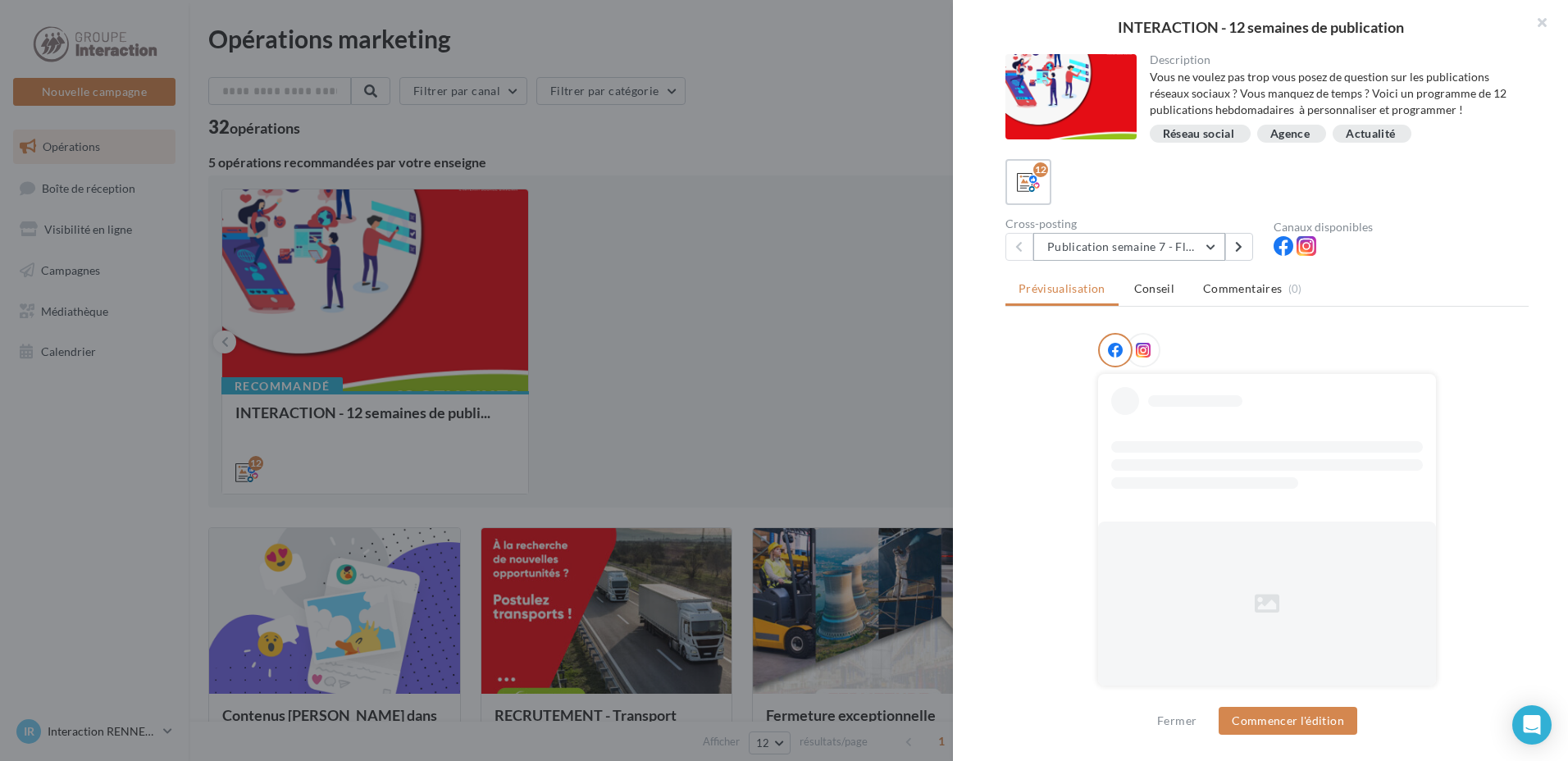
click at [1122, 235] on button "Publication semaine 7 - Flash sécurité" at bounding box center [1130, 246] width 192 height 28
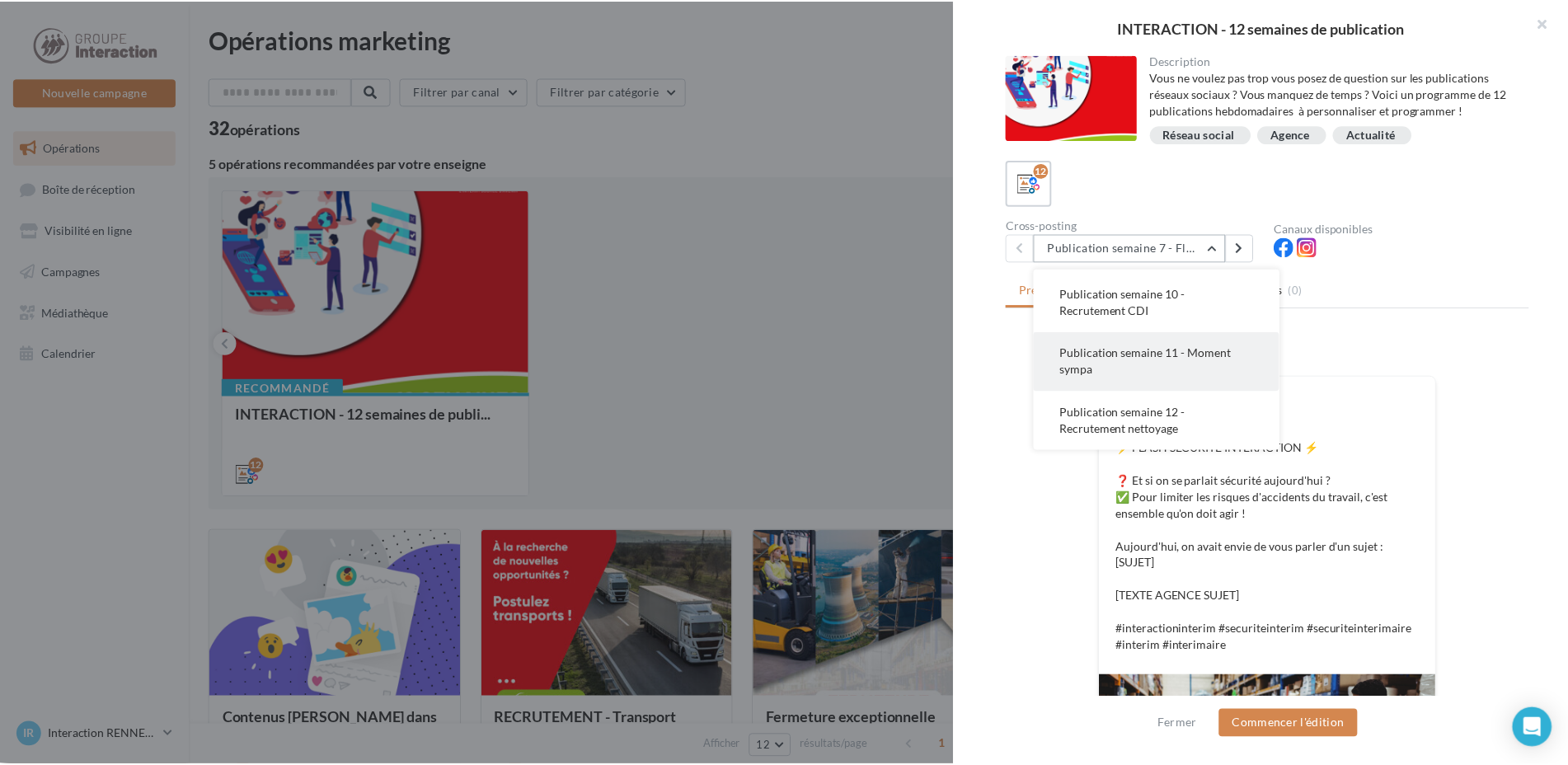
scroll to position [247, 0]
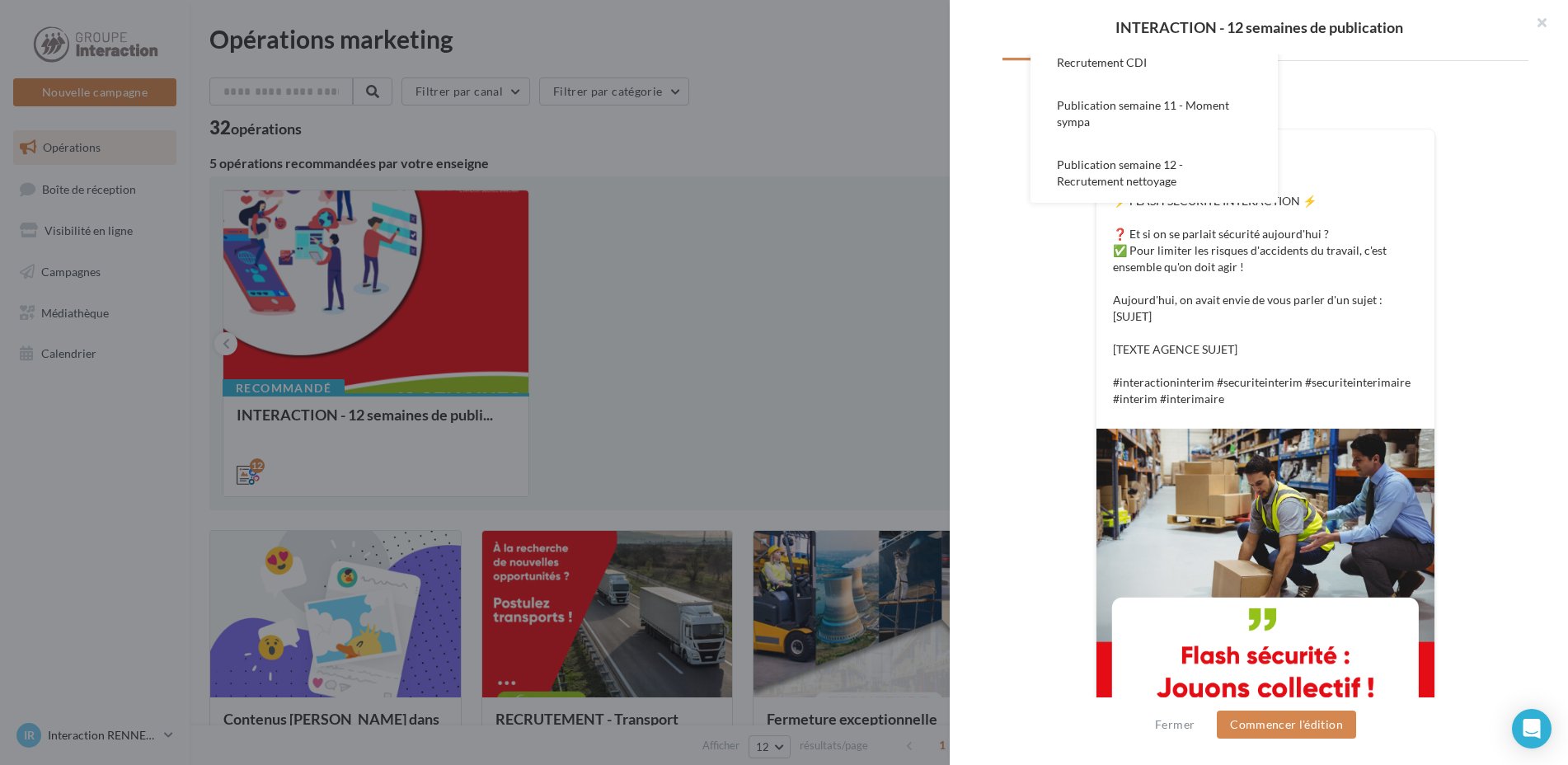
click at [75, 496] on div at bounding box center [784, 382] width 1568 height 765
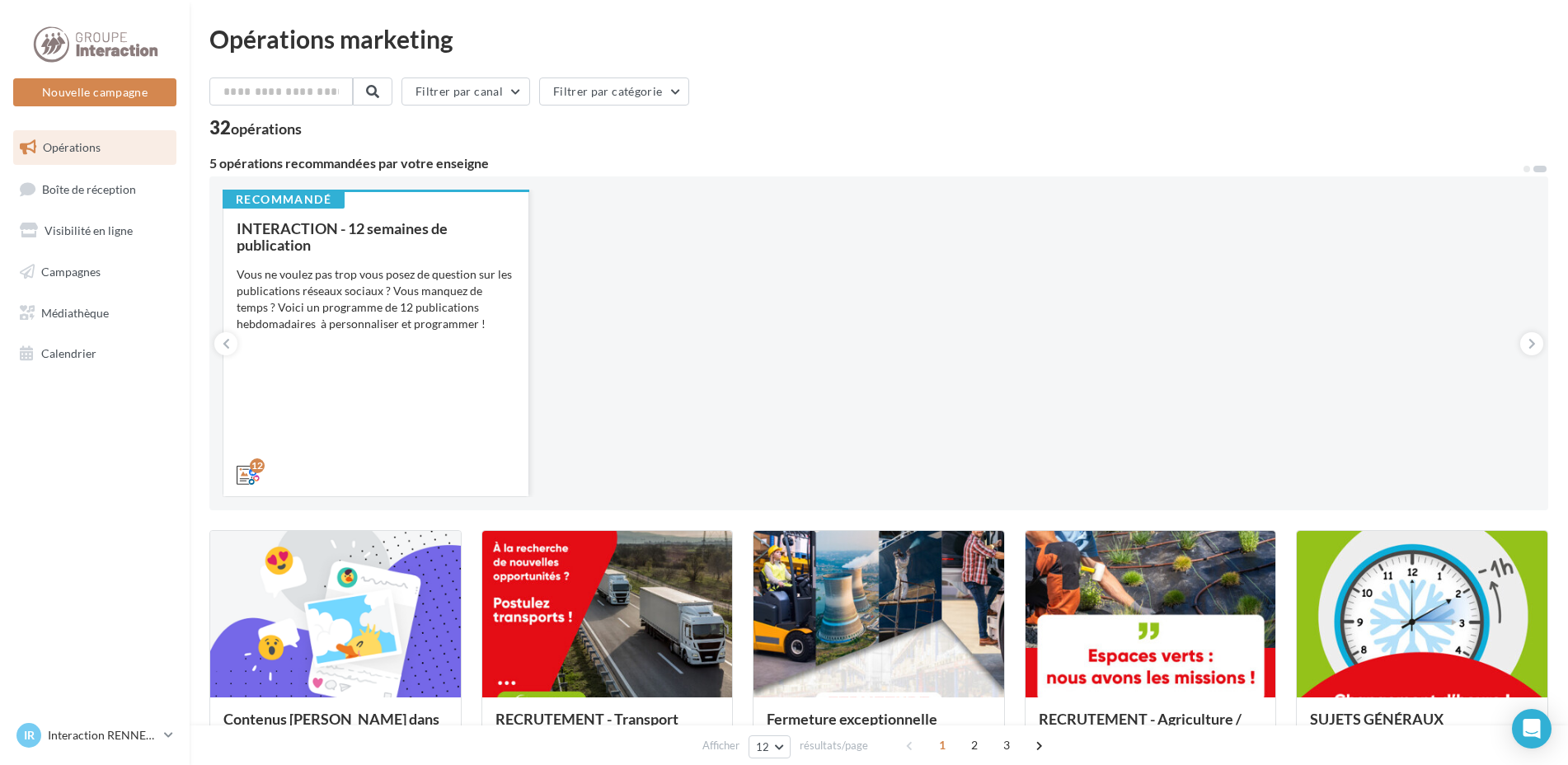
click at [239, 337] on div "INTERACTION - 12 semaines de publication Vous ne voulez pas trop vous posez de …" at bounding box center [376, 350] width 278 height 262
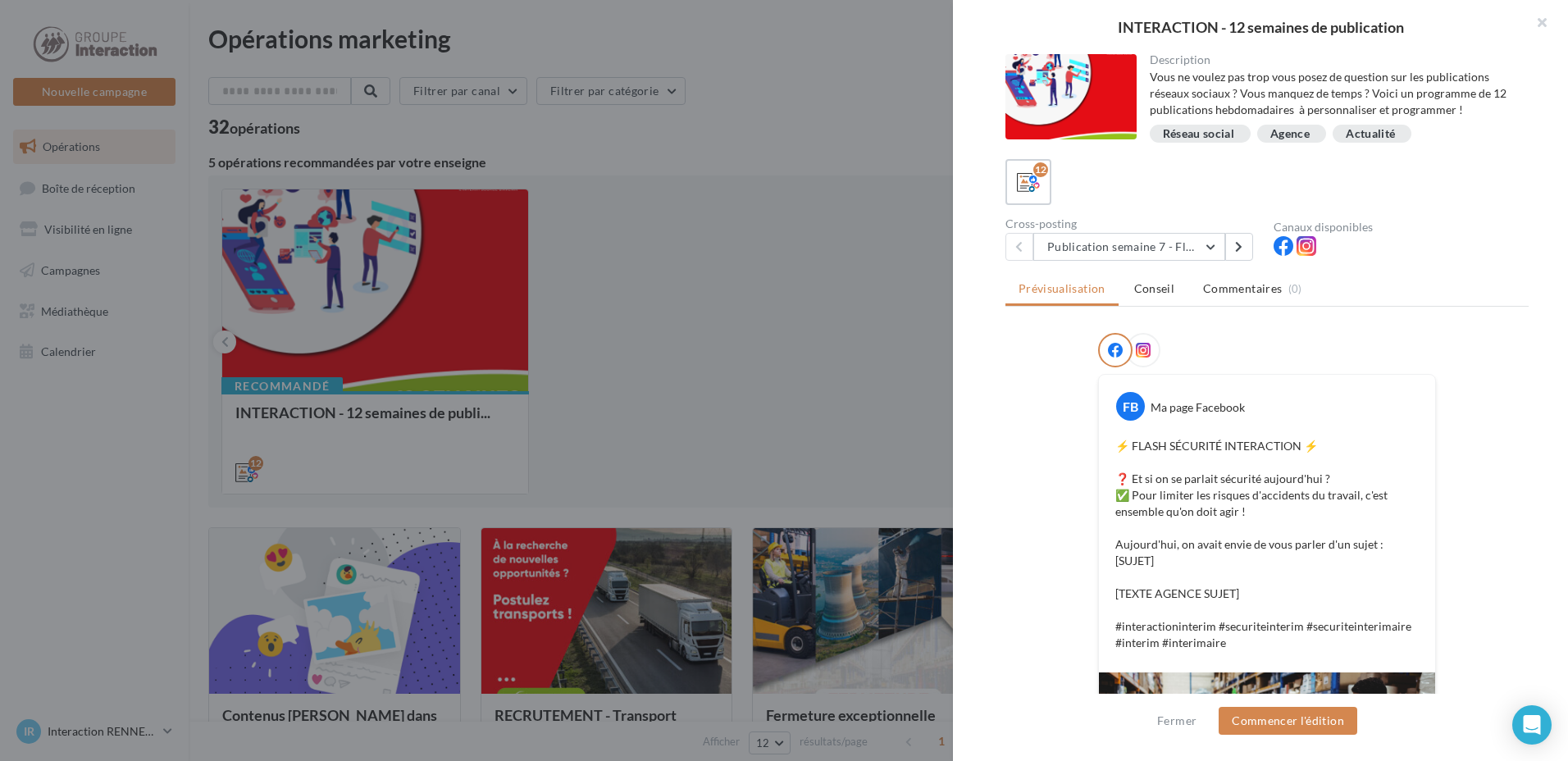
click at [733, 340] on div at bounding box center [784, 380] width 1568 height 761
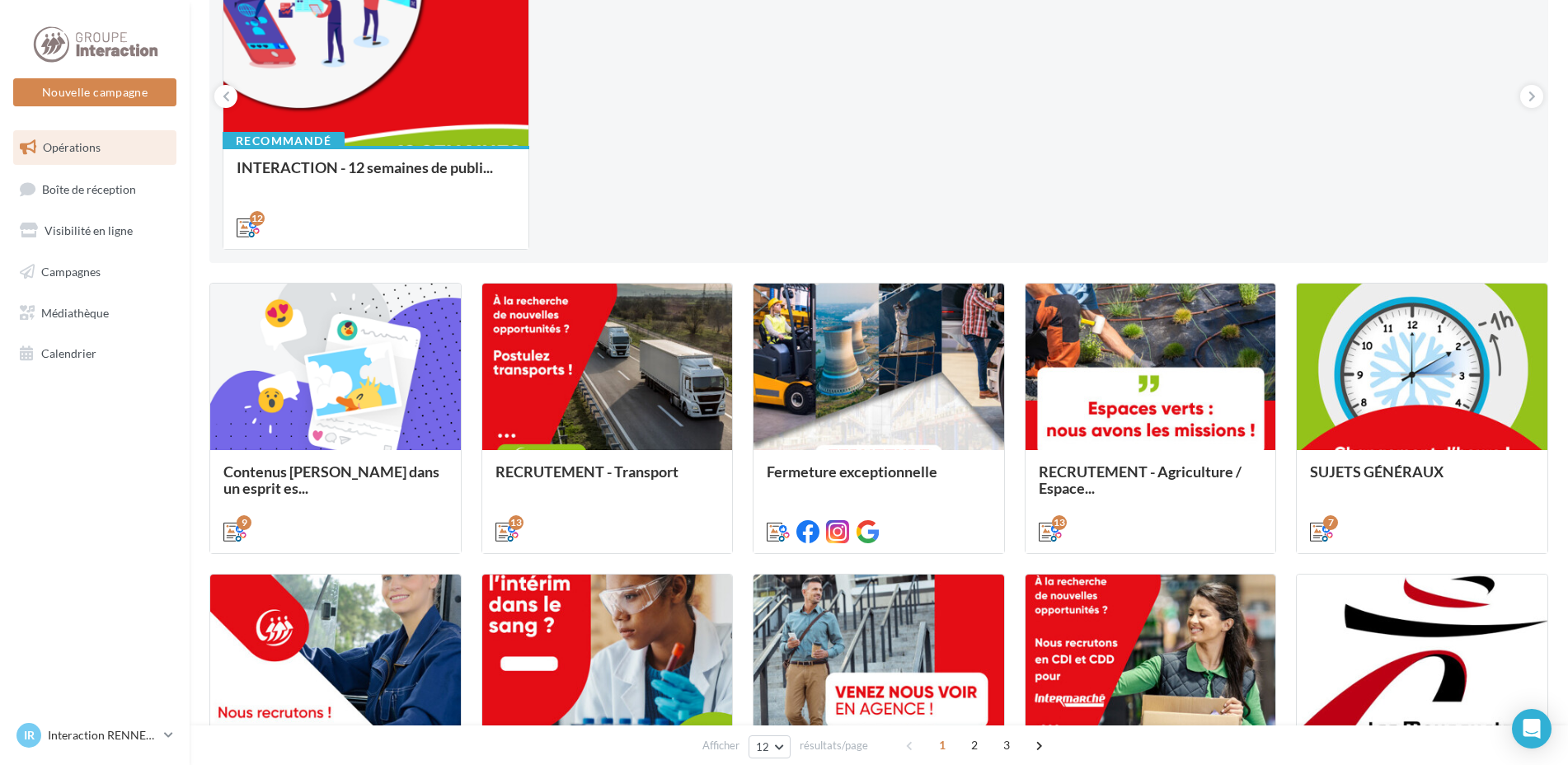
scroll to position [0, 0]
